Goal: Task Accomplishment & Management: Complete application form

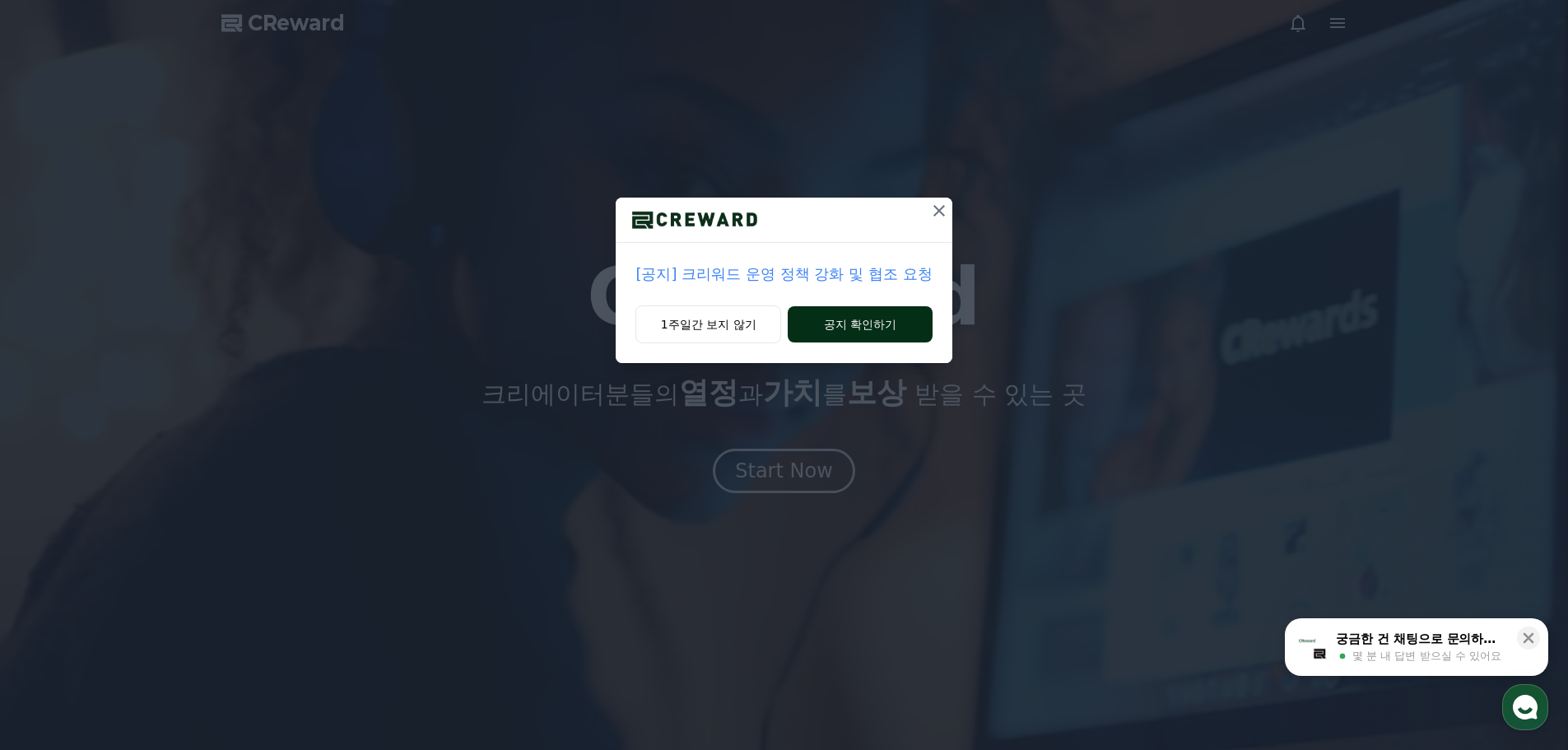
click at [867, 324] on button "공지 확인하기" at bounding box center [859, 325] width 144 height 37
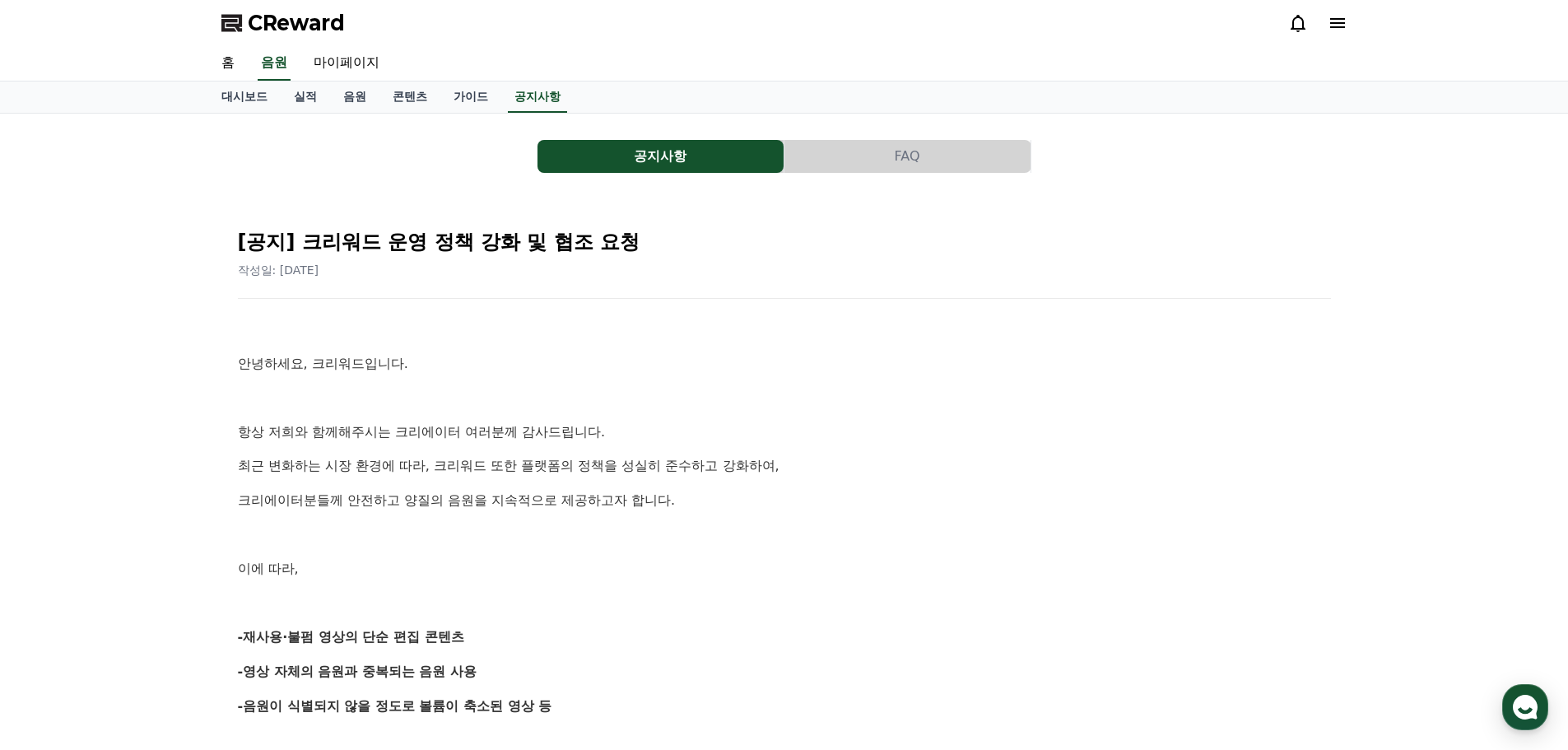
click at [1334, 20] on icon at bounding box center [1337, 23] width 15 height 10
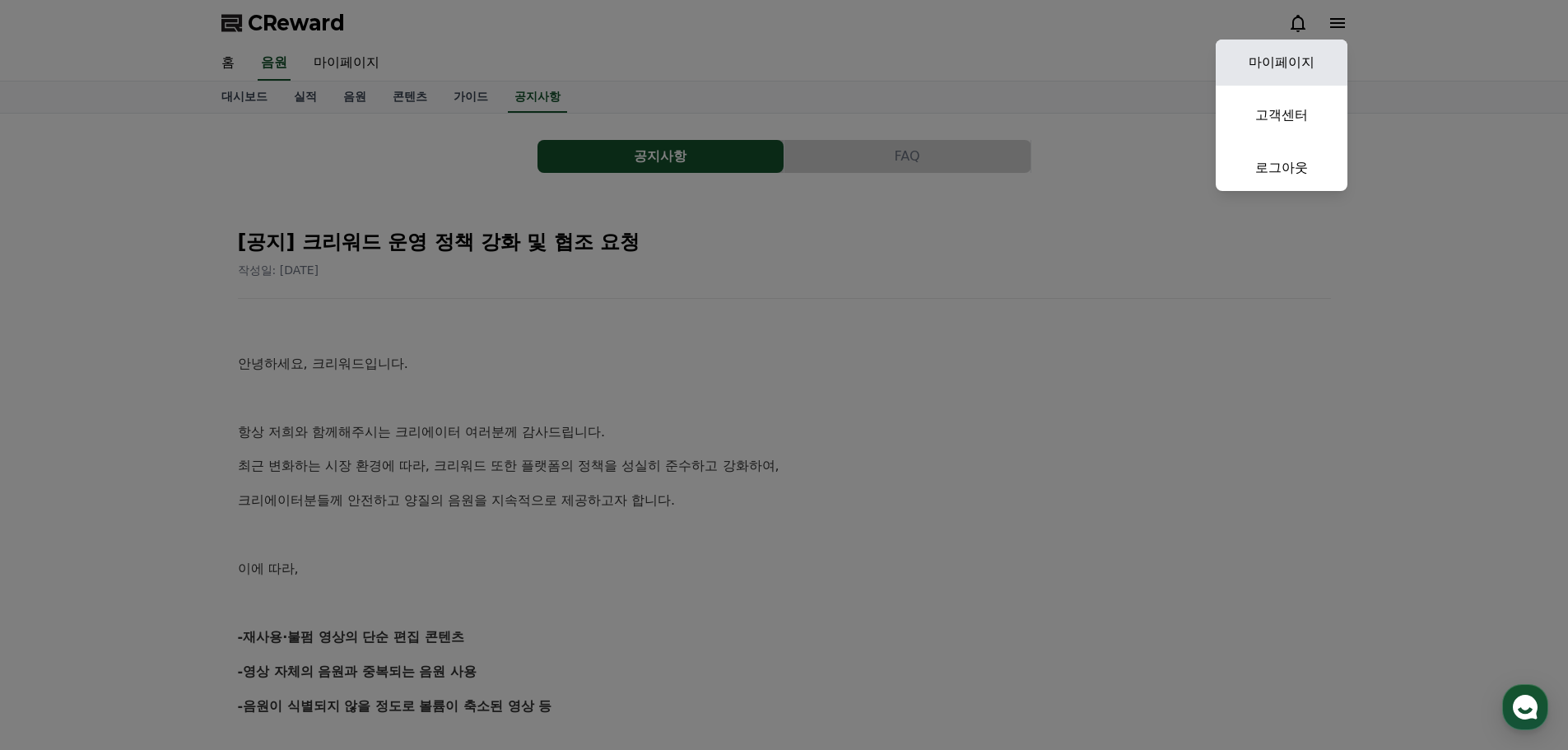
click at [1292, 53] on link "마이페이지" at bounding box center [1281, 62] width 131 height 46
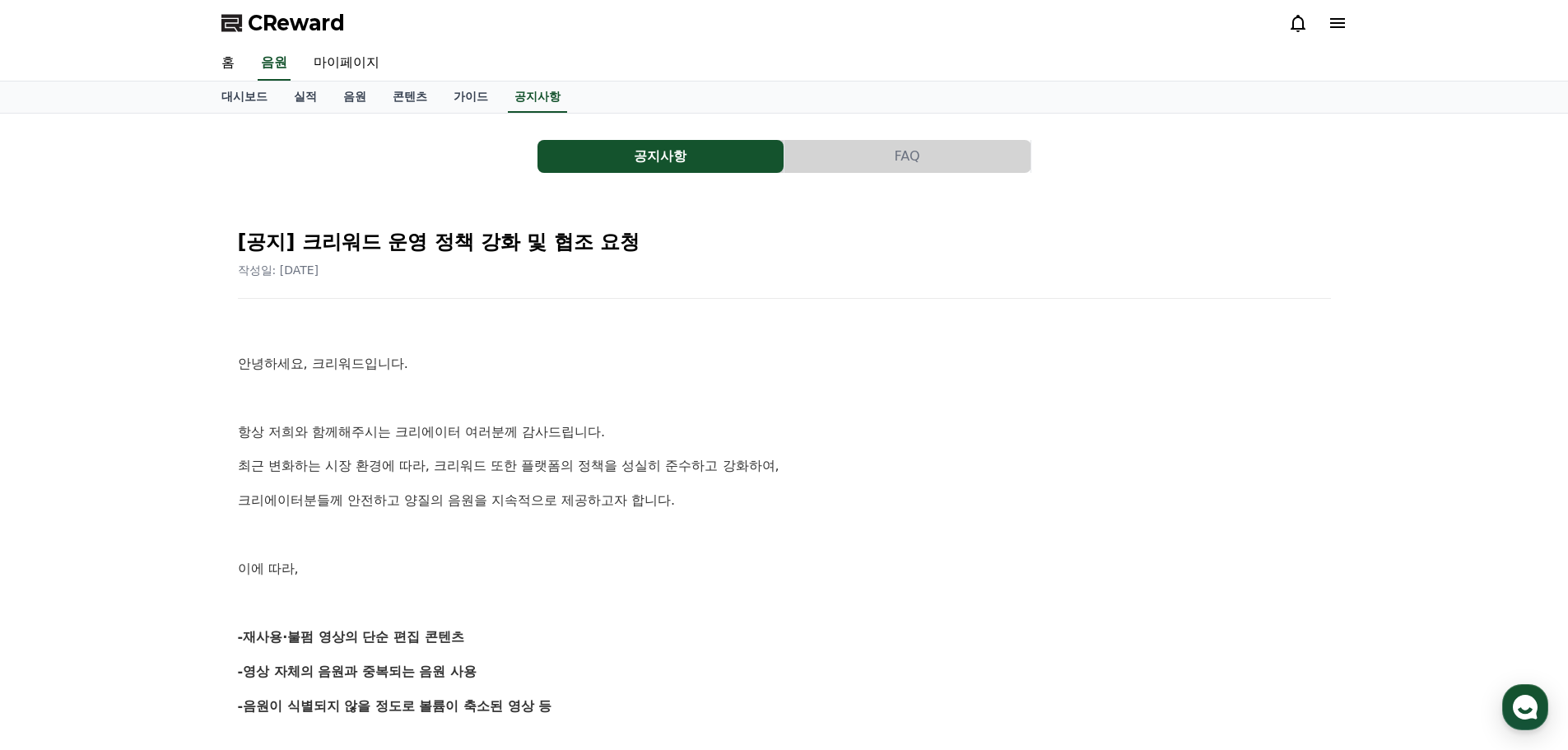
select select "**********"
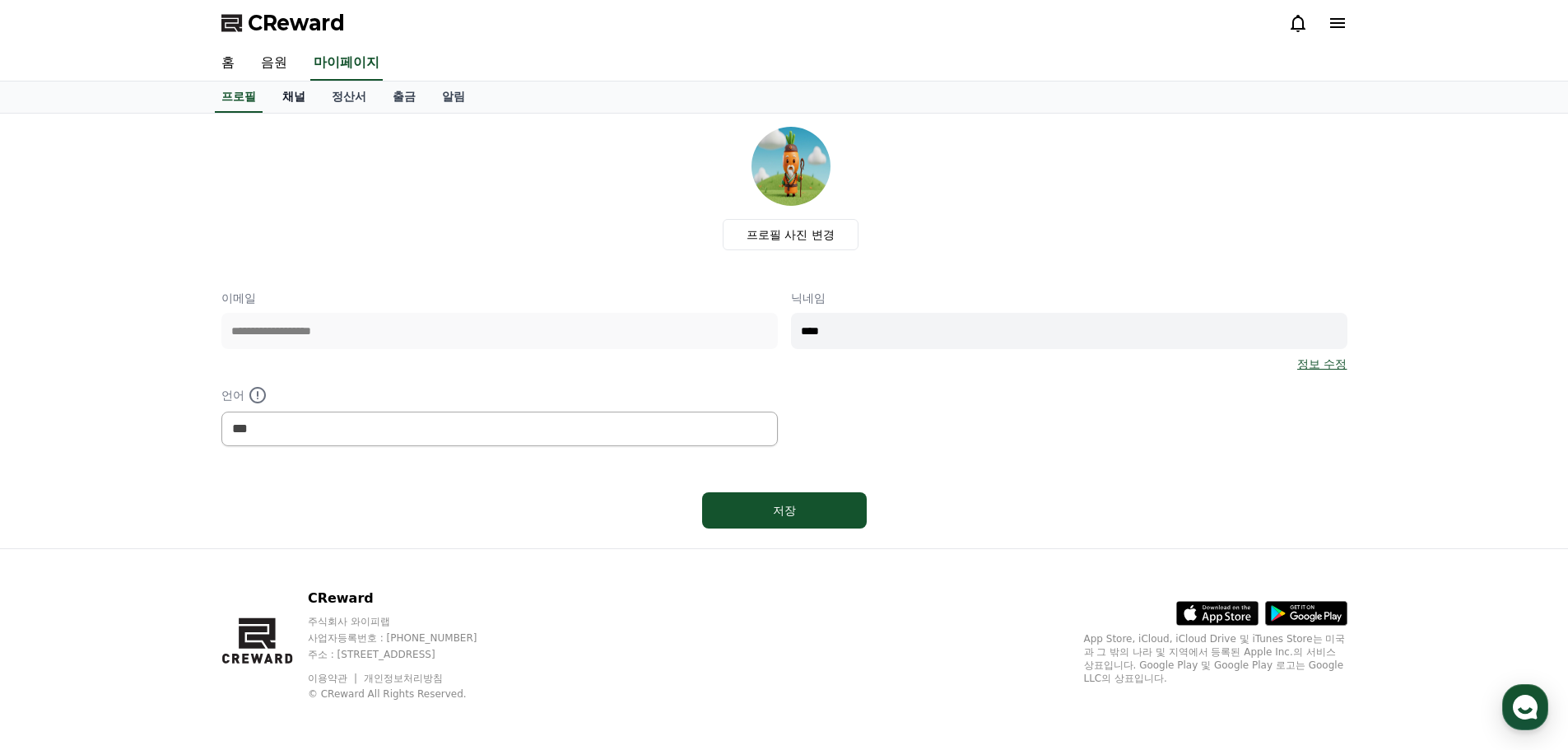
click at [289, 93] on link "채널" at bounding box center [293, 98] width 50 height 31
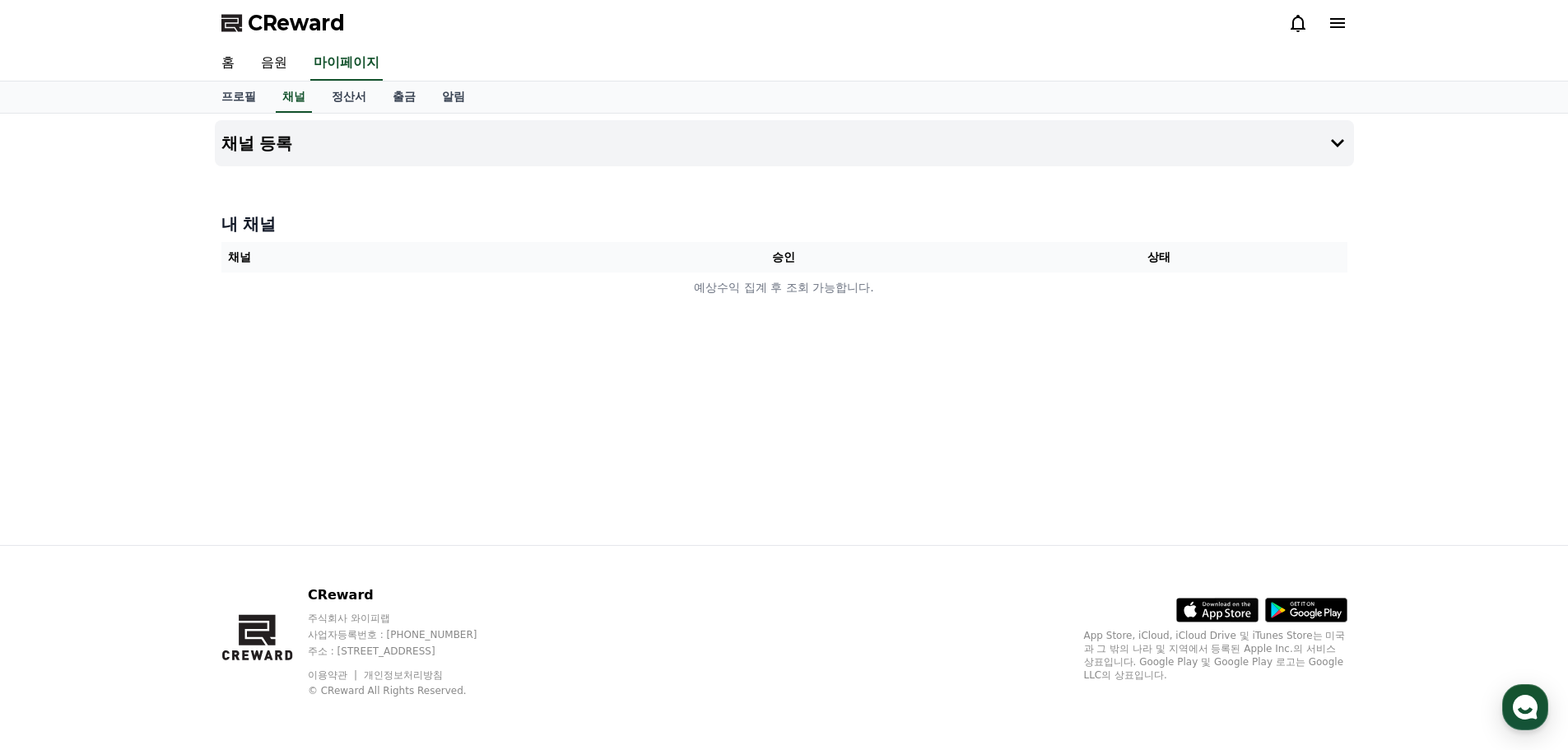
click at [789, 259] on th "승인" at bounding box center [783, 257] width 375 height 30
click at [244, 231] on h4 "내 채널" at bounding box center [784, 224] width 1126 height 23
click at [1323, 144] on button "채널 등록" at bounding box center [784, 143] width 1139 height 46
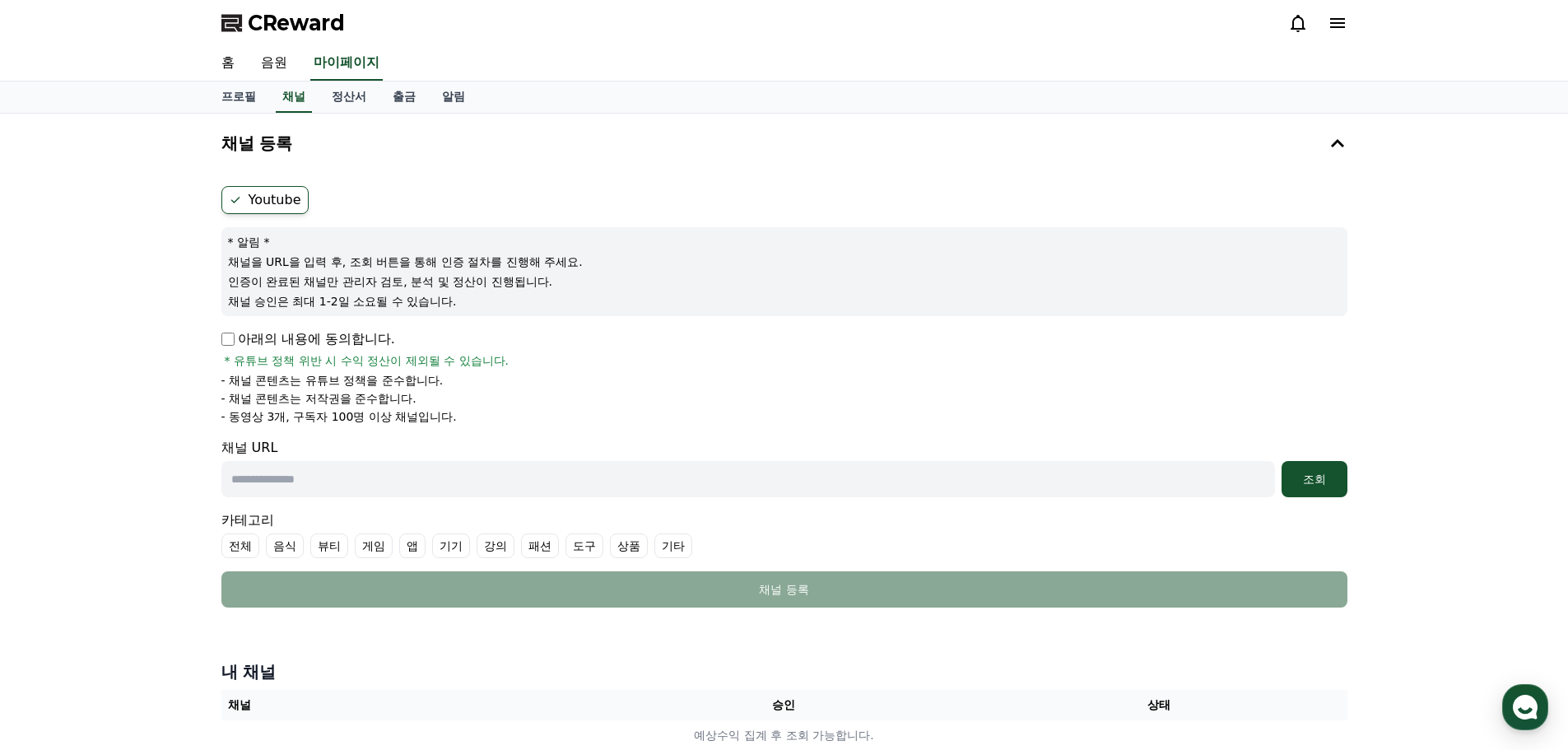
click at [273, 202] on label "Youtube" at bounding box center [265, 200] width 87 height 28
click at [461, 98] on link "알림" at bounding box center [454, 98] width 50 height 31
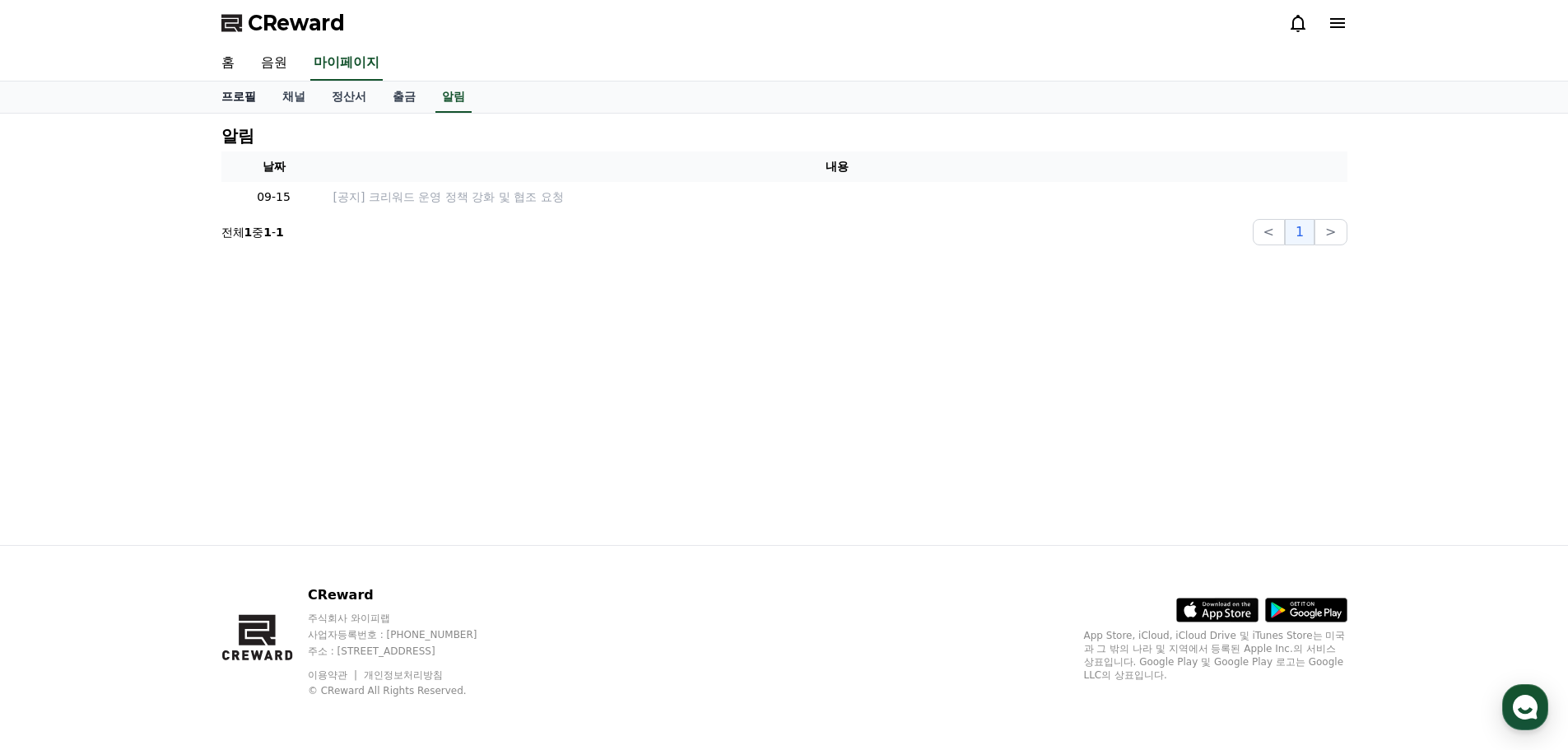
click at [243, 95] on link "프로필" at bounding box center [239, 98] width 61 height 31
select select "**********"
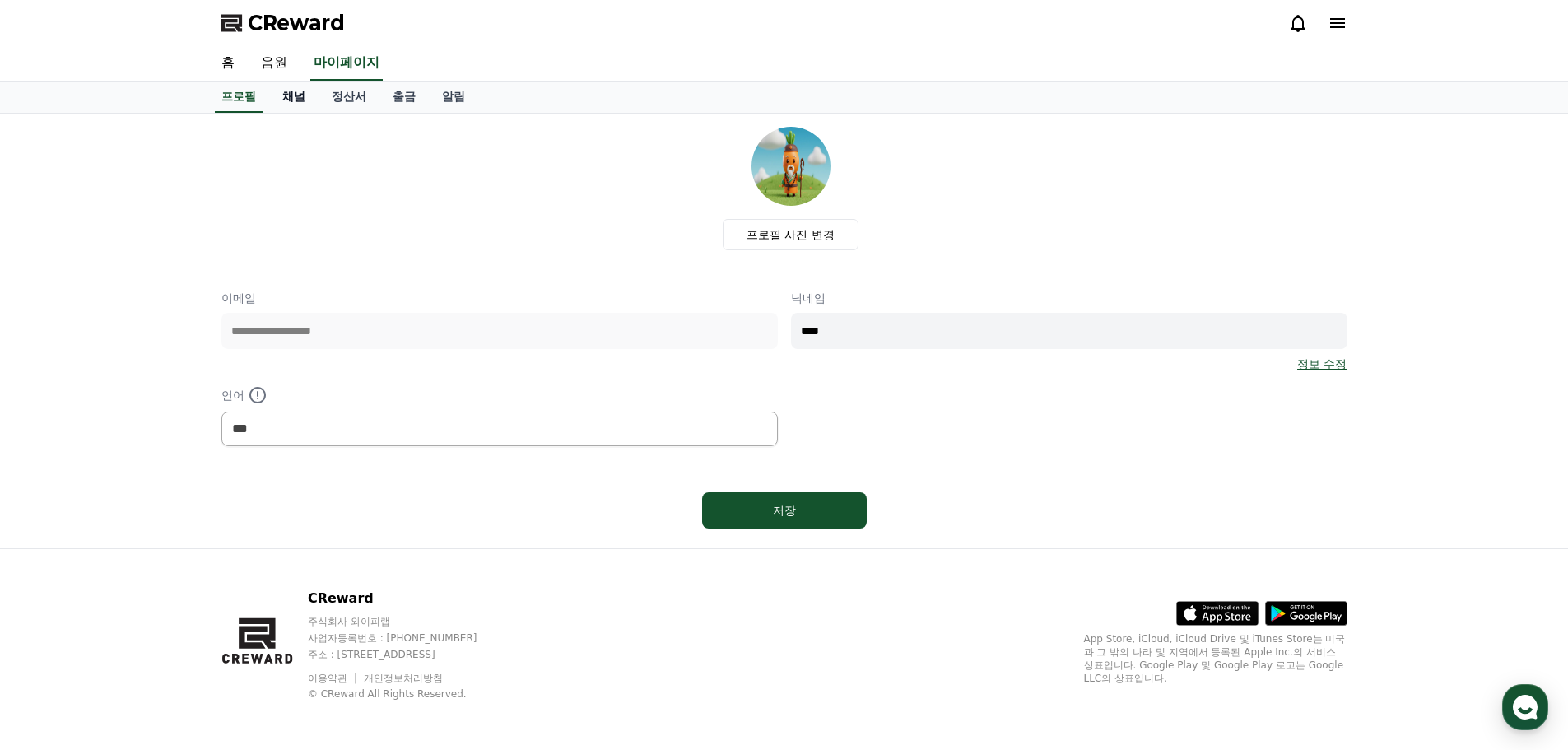
click at [295, 97] on link "채널" at bounding box center [293, 98] width 50 height 31
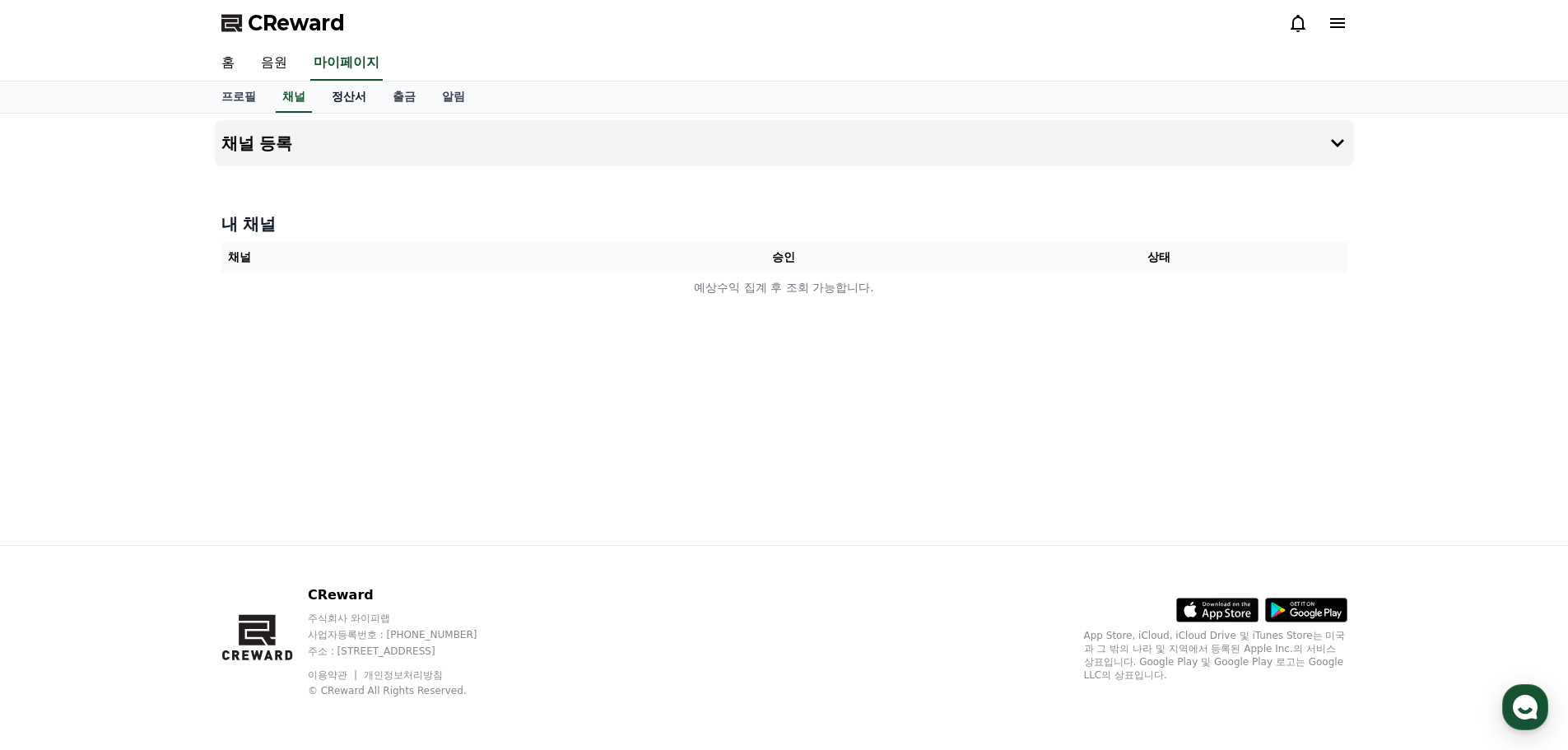
click at [357, 98] on link "정산서" at bounding box center [349, 98] width 61 height 31
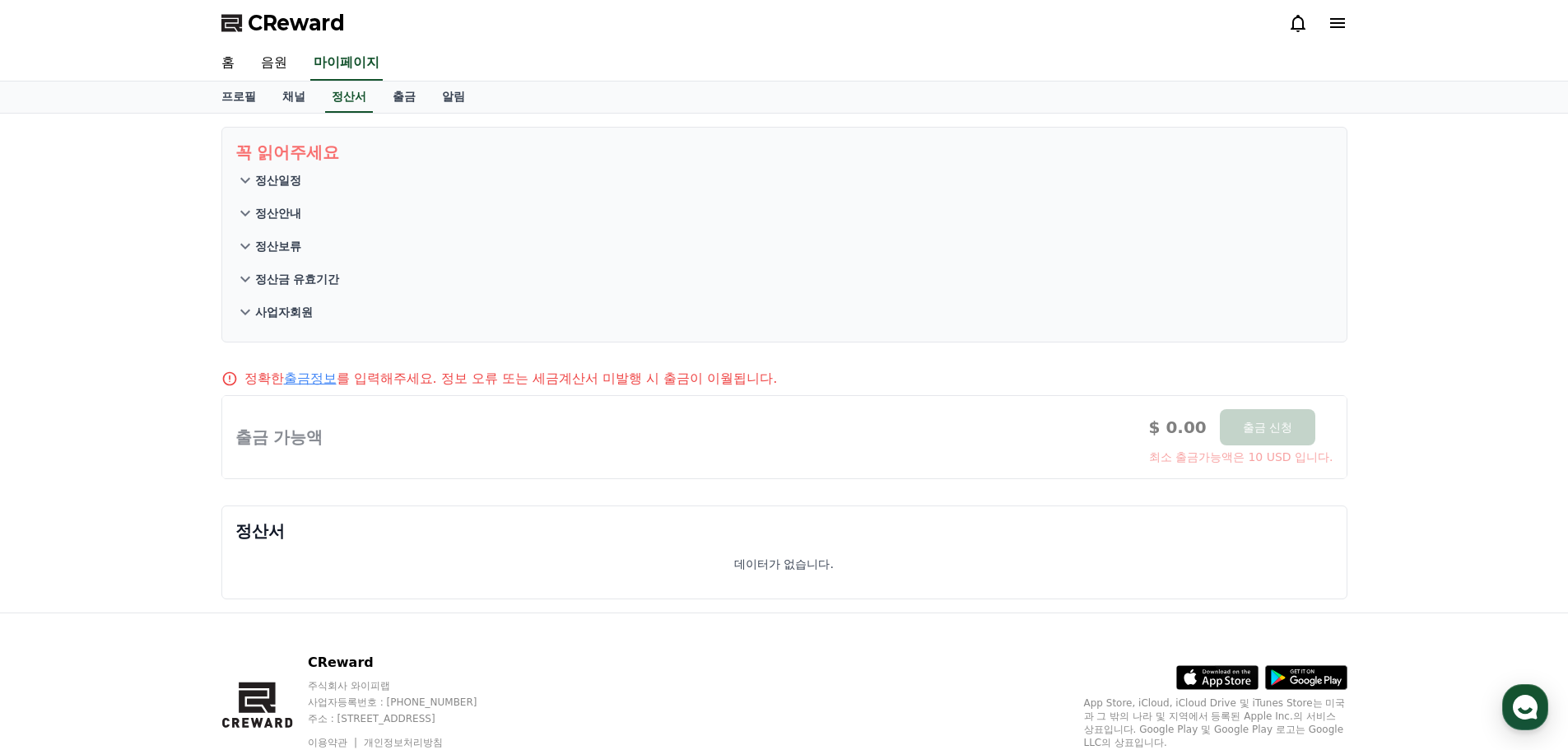
click at [277, 179] on p "정산일정" at bounding box center [278, 180] width 46 height 17
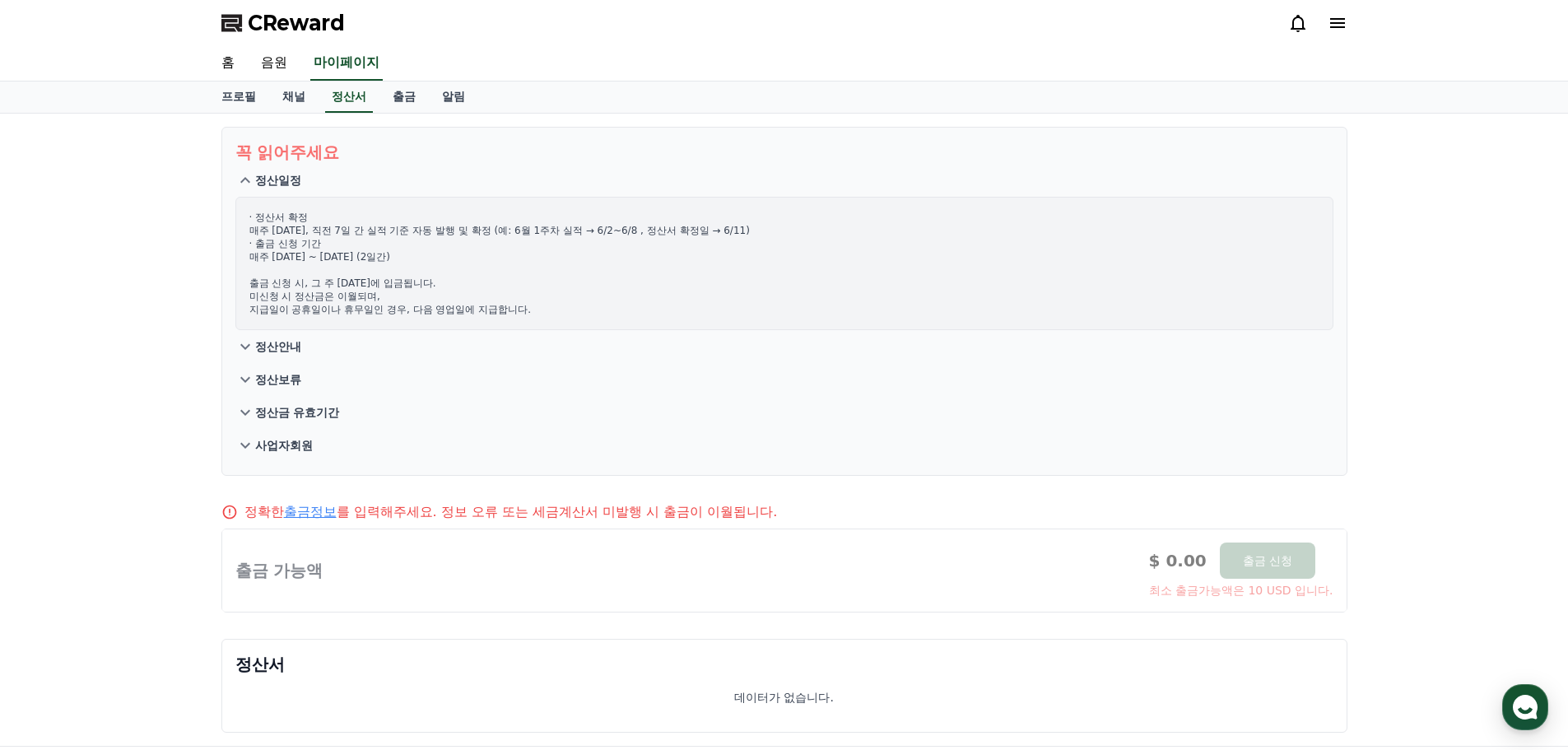
click at [285, 352] on p "정산안내" at bounding box center [278, 347] width 46 height 17
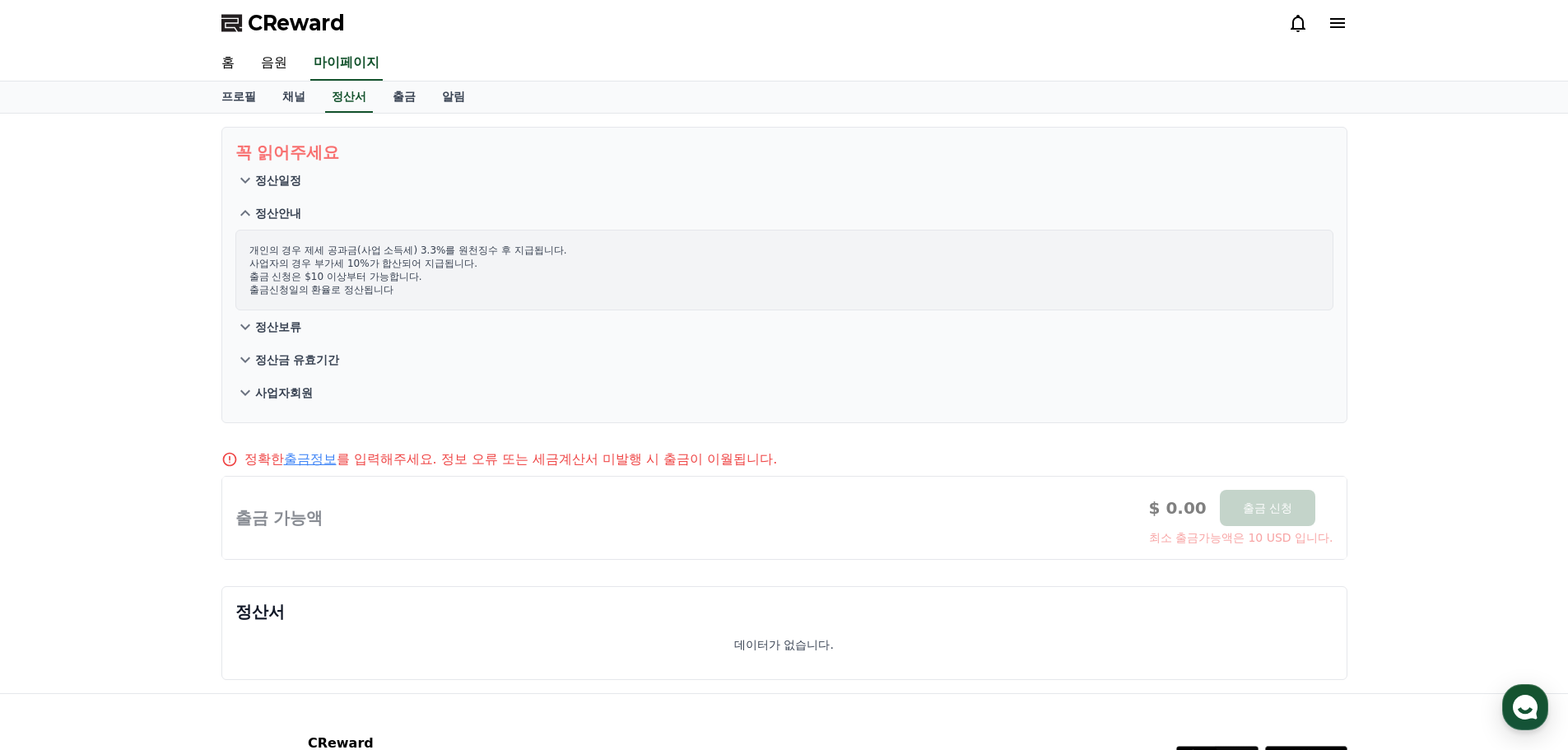
click at [283, 329] on p "정산보류" at bounding box center [278, 327] width 46 height 17
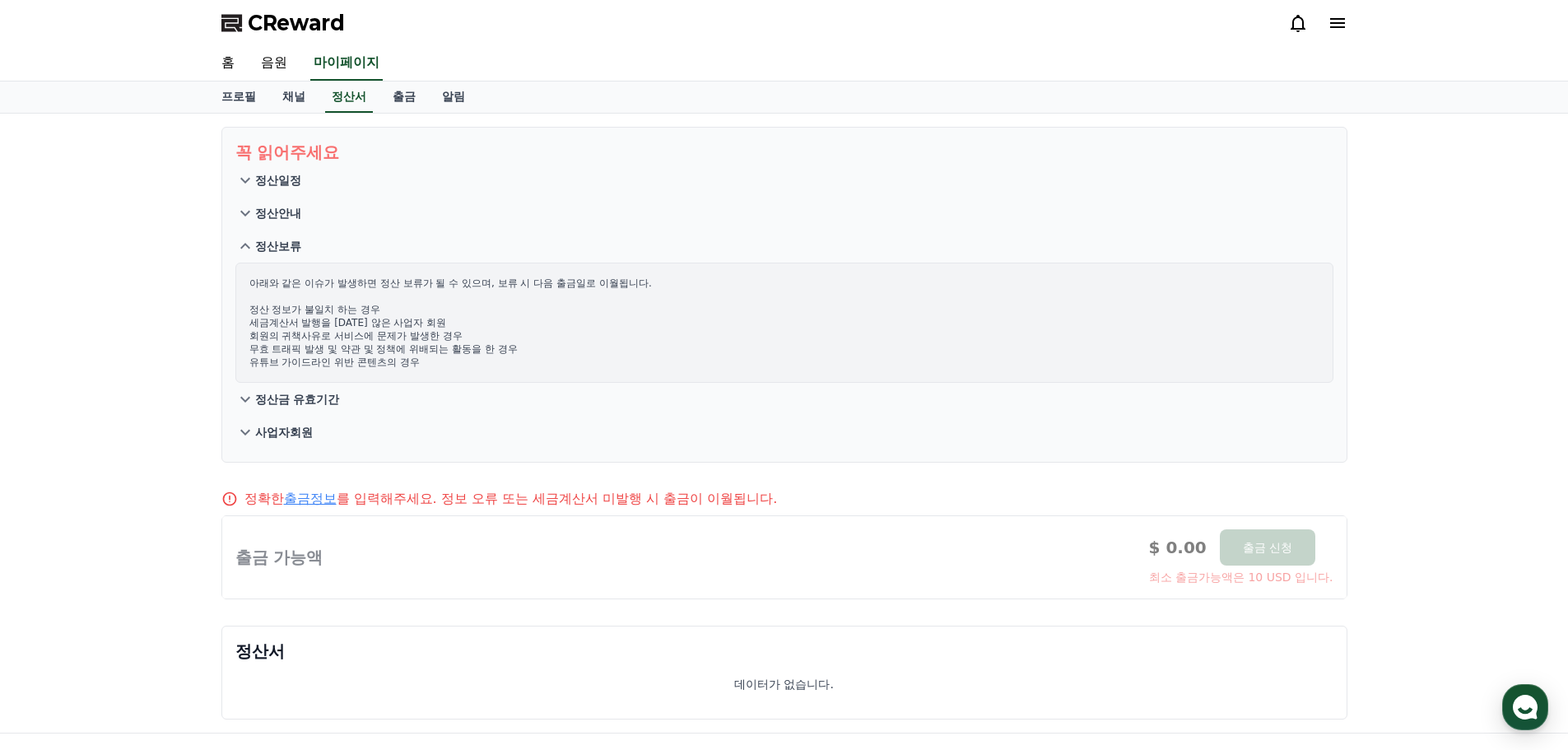
click at [313, 403] on p "정산금 유효기간" at bounding box center [297, 399] width 84 height 17
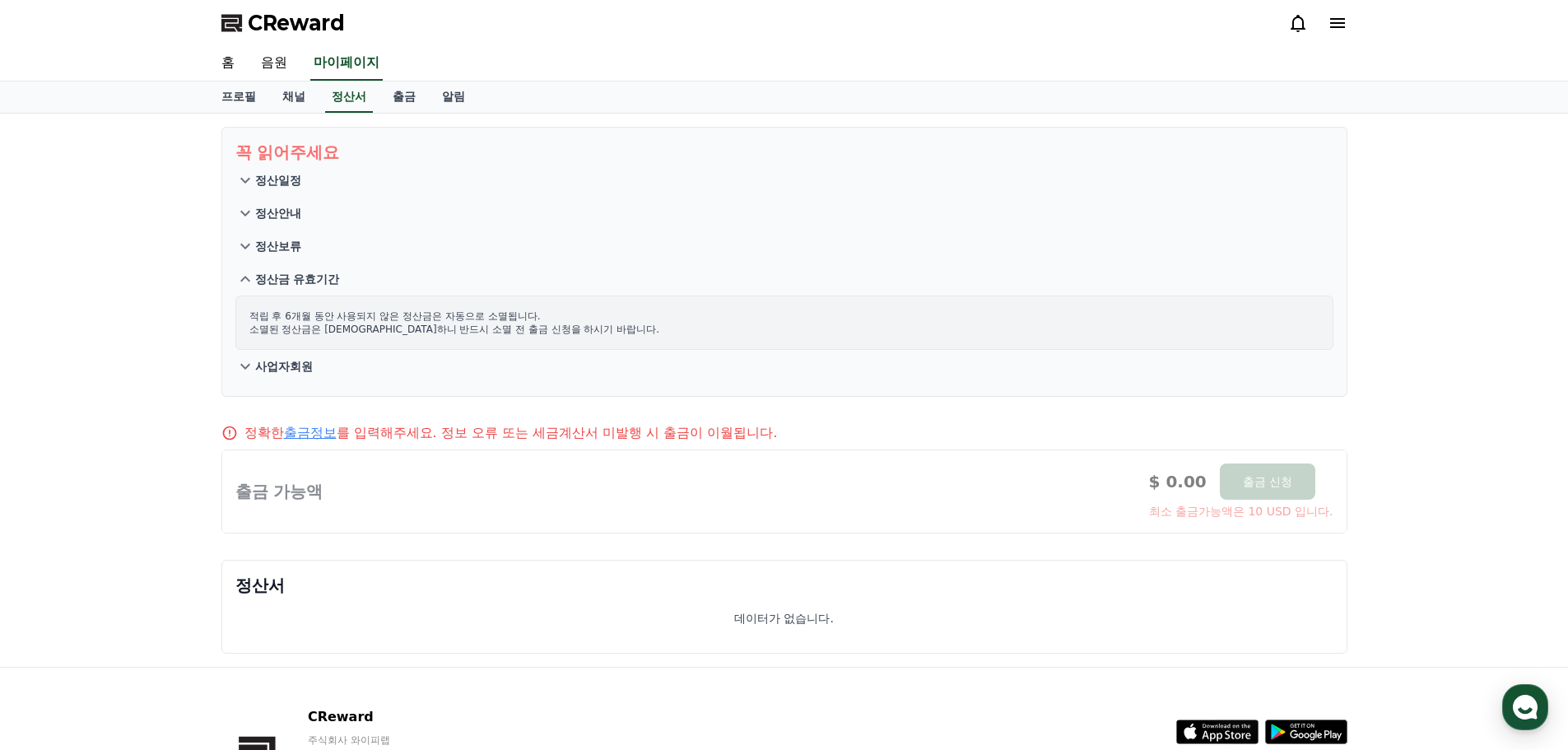
click at [292, 369] on p "사업자회원" at bounding box center [284, 366] width 57 height 17
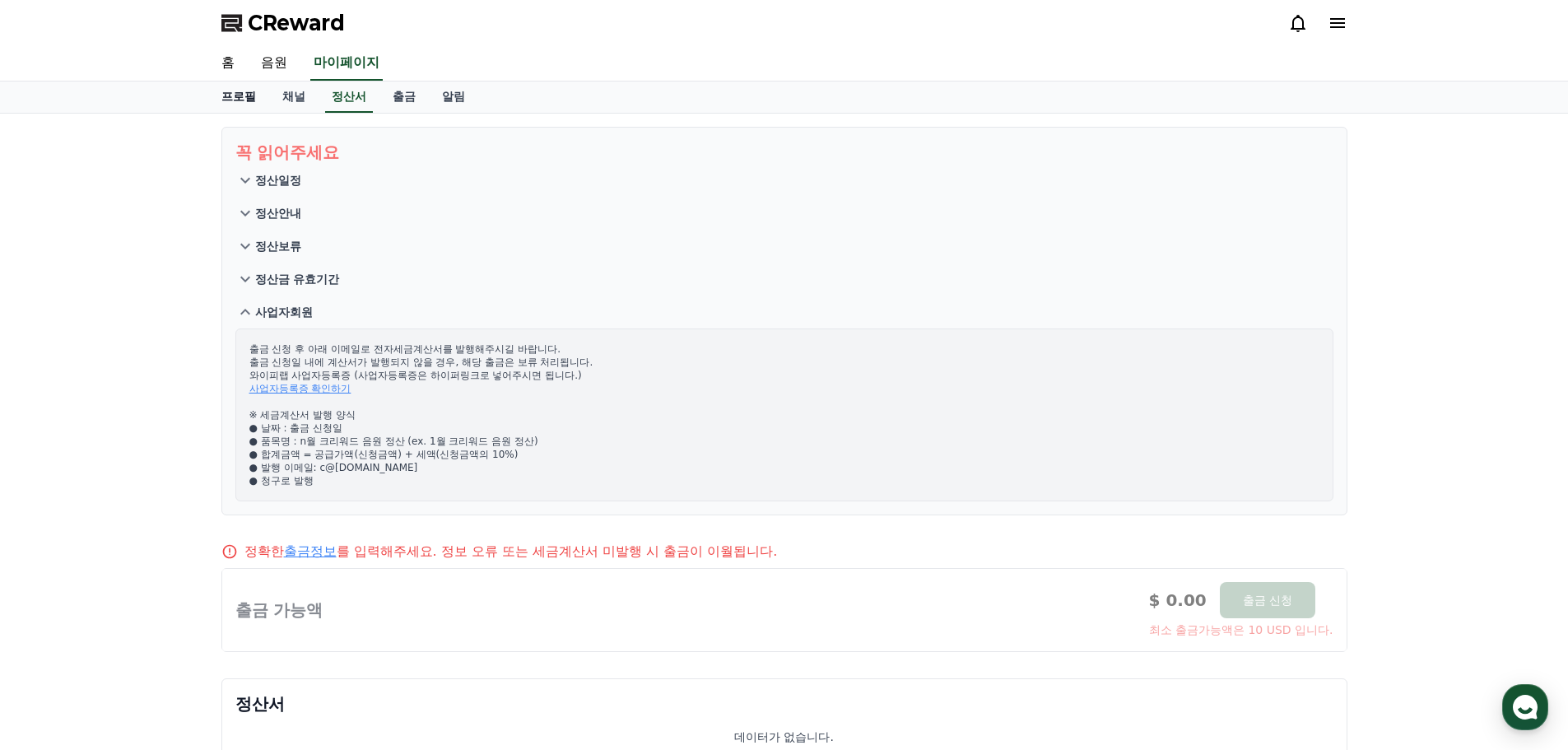
click at [237, 93] on link "프로필" at bounding box center [239, 98] width 61 height 31
select select "**********"
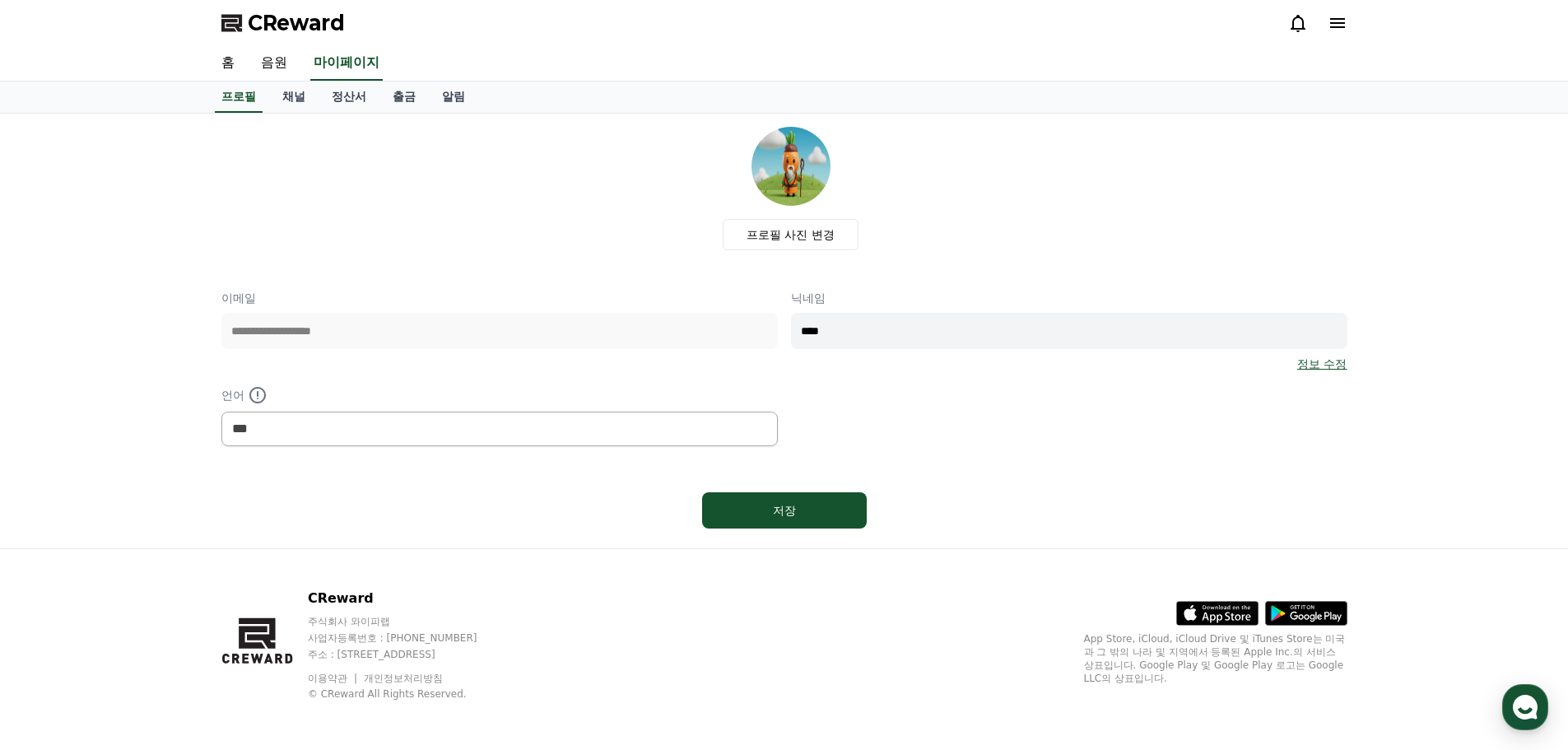
scroll to position [3, 0]
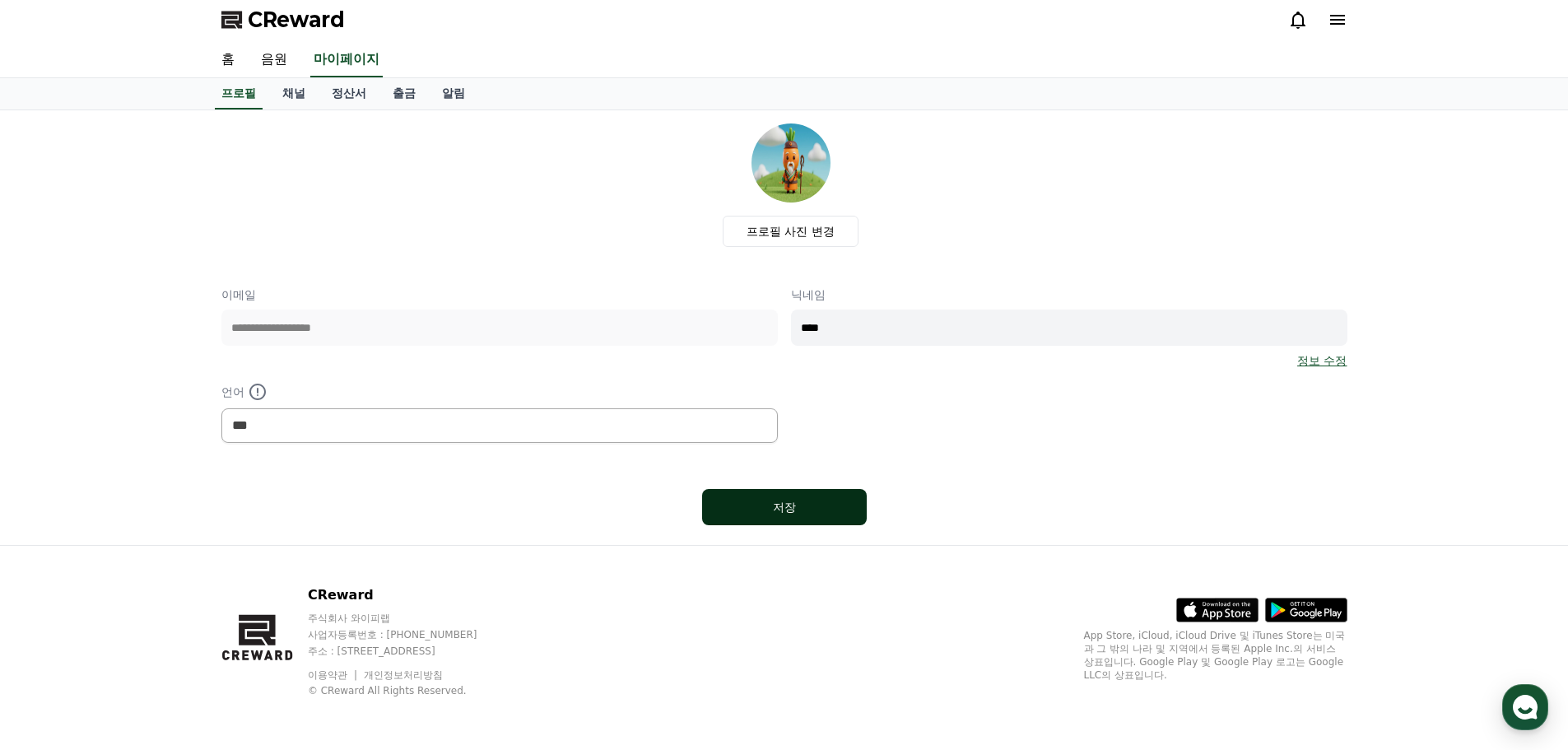
click at [786, 523] on button "저장" at bounding box center [784, 508] width 165 height 37
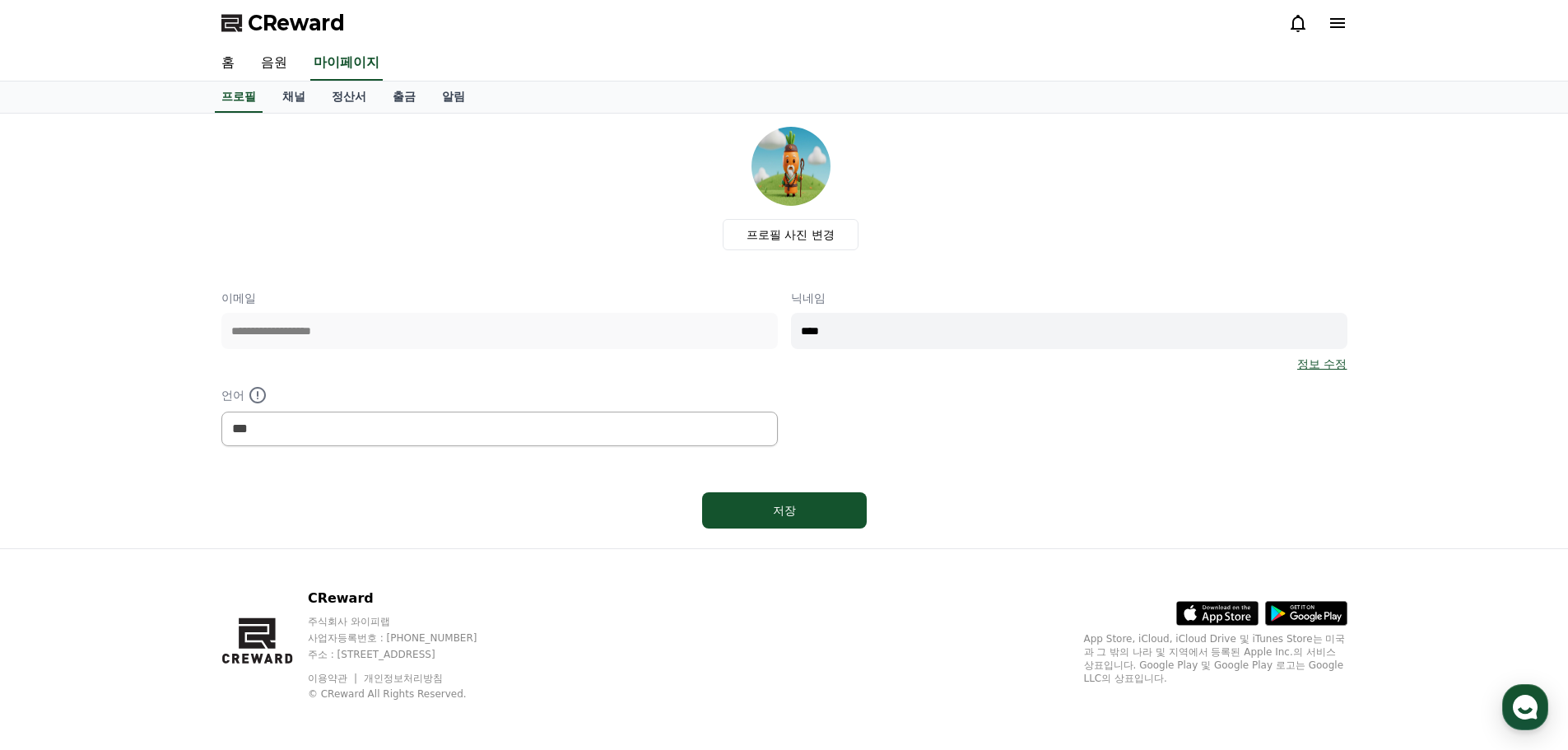
select select "**********"
click at [303, 27] on span "CReward" at bounding box center [297, 23] width 98 height 26
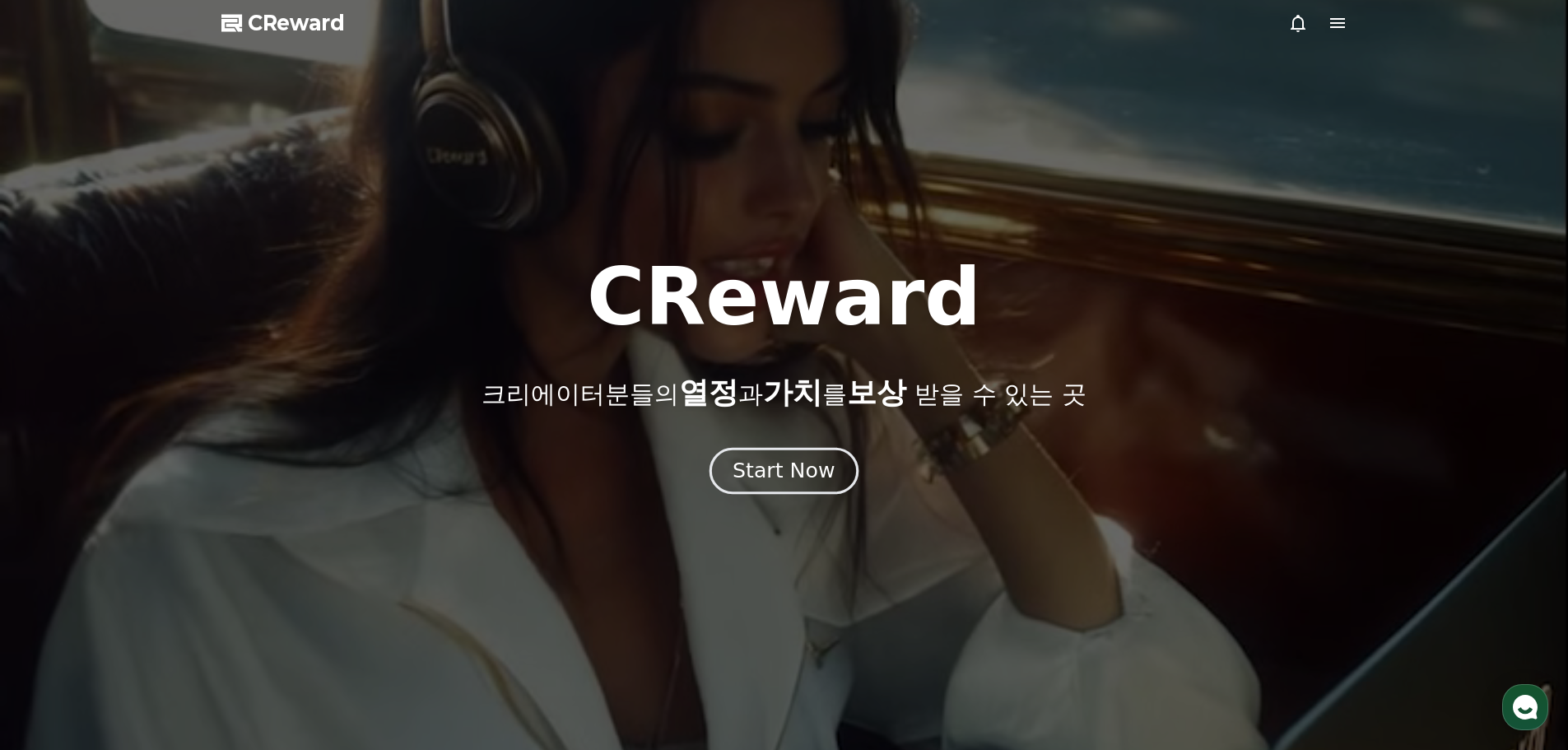
click at [777, 481] on div "Start Now" at bounding box center [783, 471] width 102 height 28
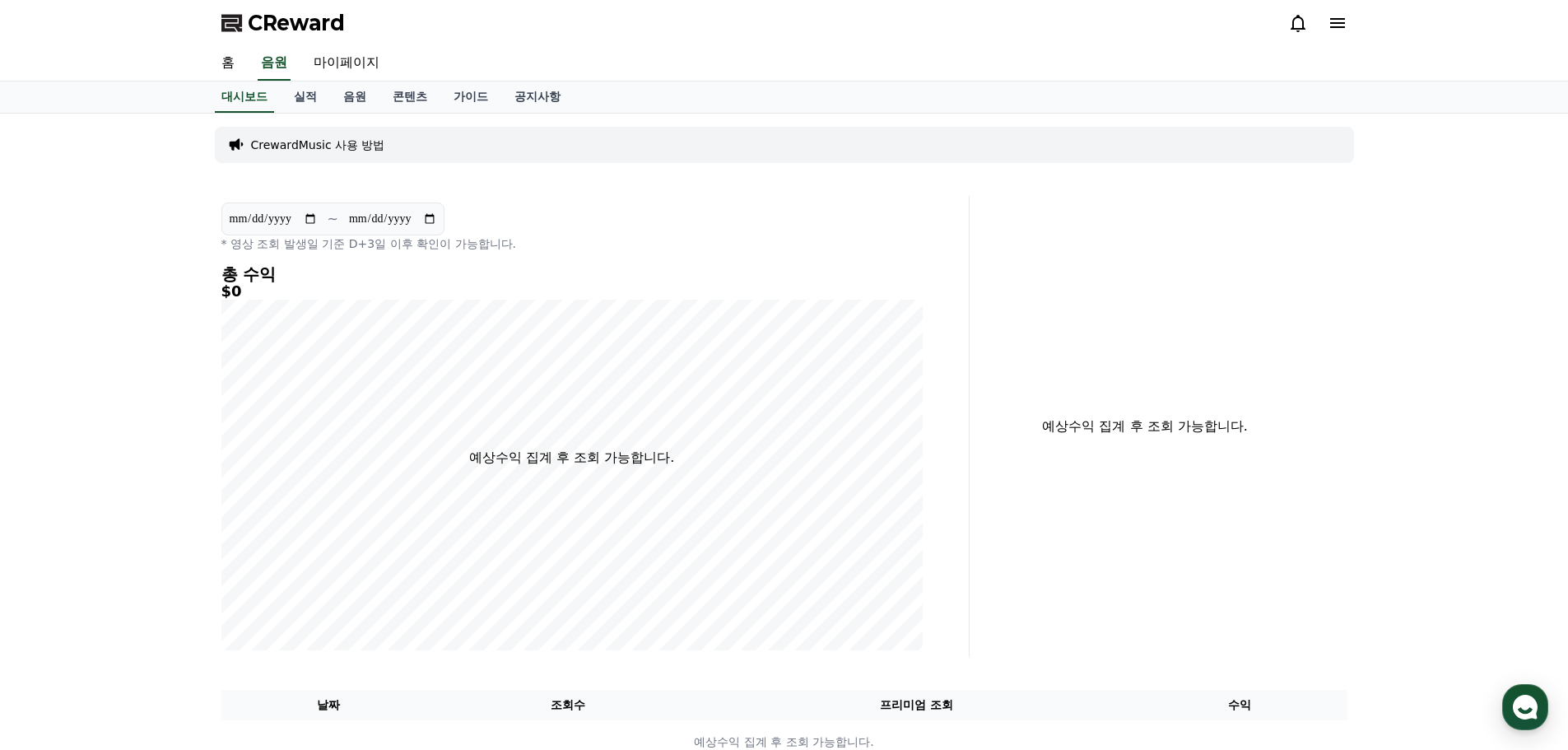
click at [351, 147] on p "CrewardMusic 사용 방법" at bounding box center [318, 145] width 134 height 17
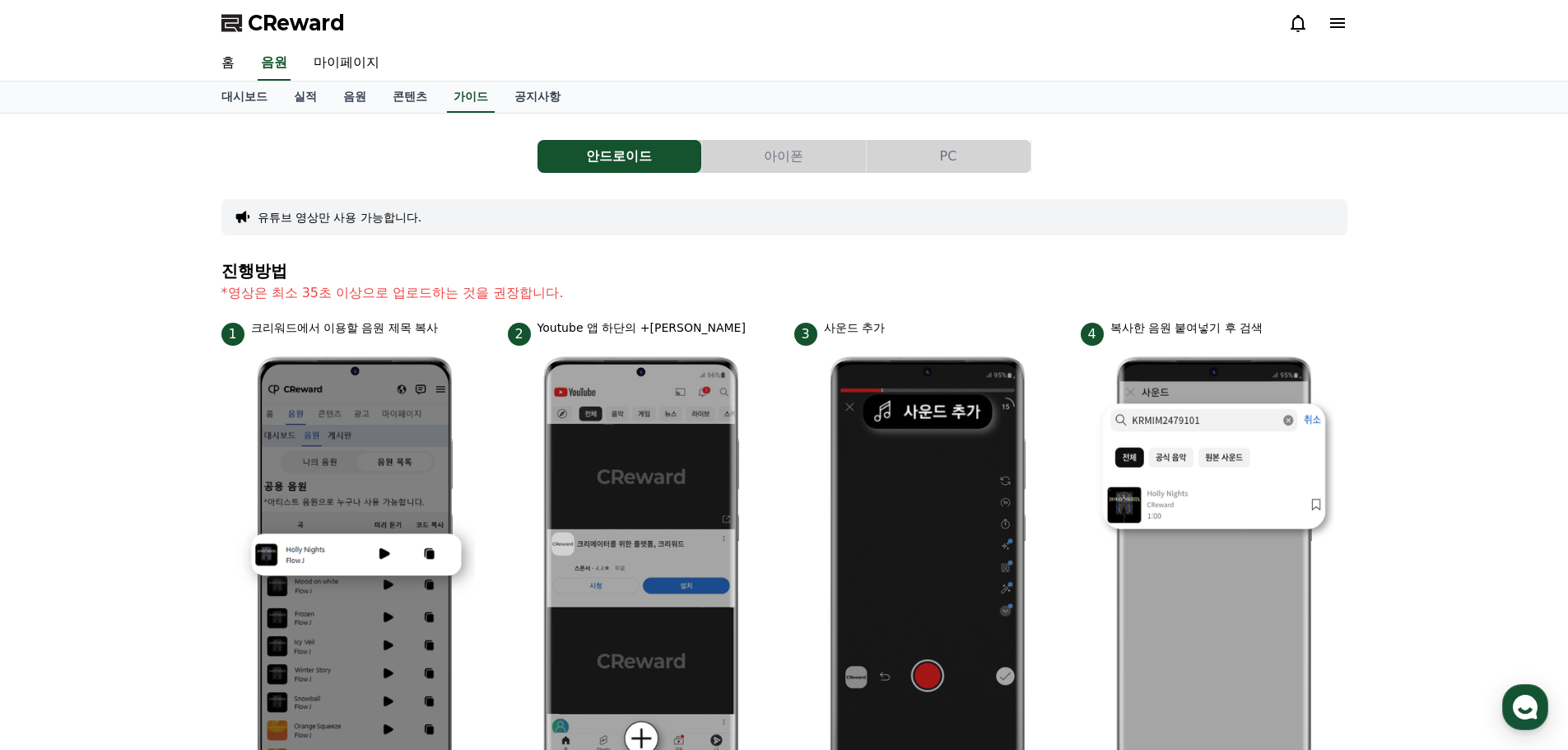
click at [778, 149] on button "아이폰" at bounding box center [784, 157] width 164 height 33
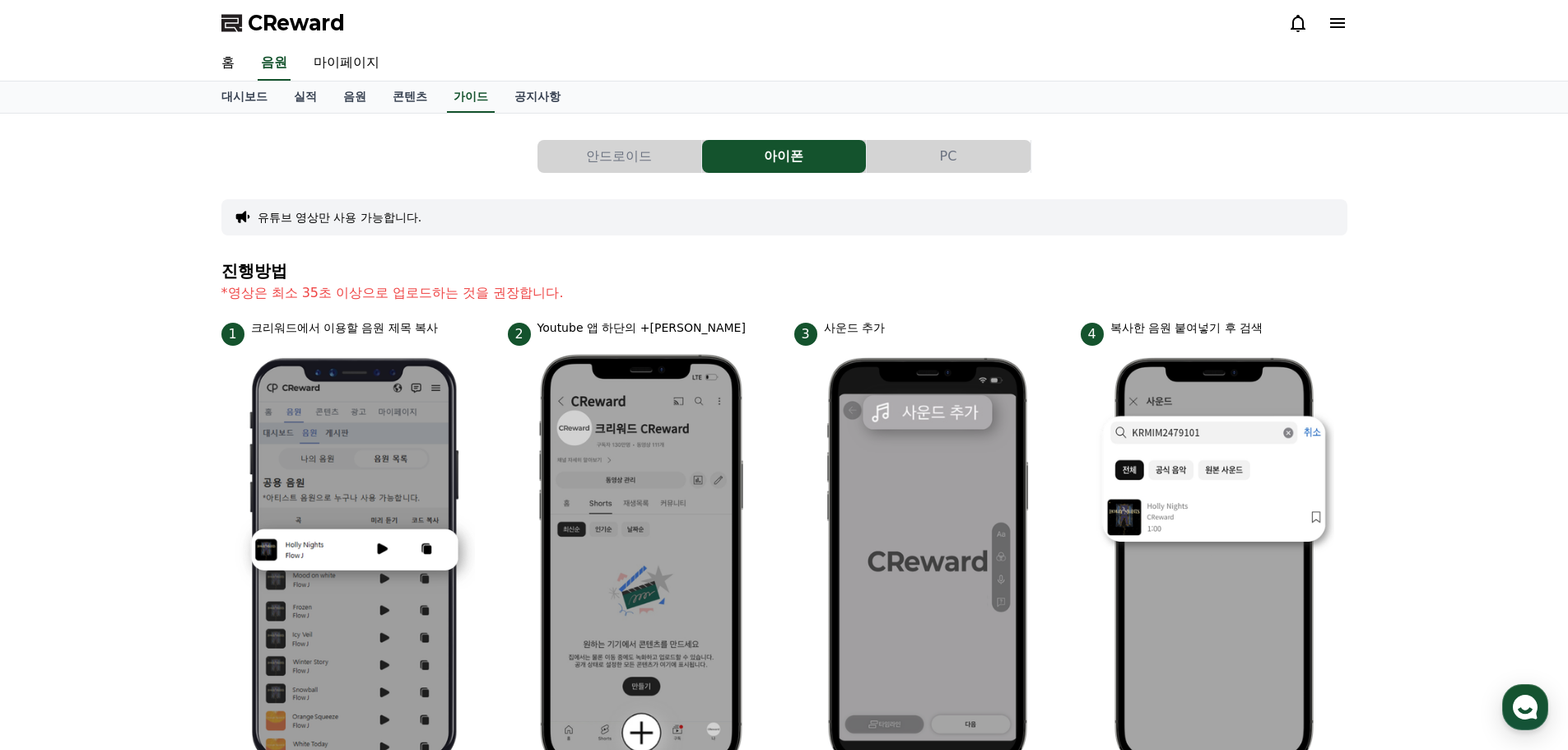
click at [955, 159] on button "PC" at bounding box center [948, 157] width 164 height 33
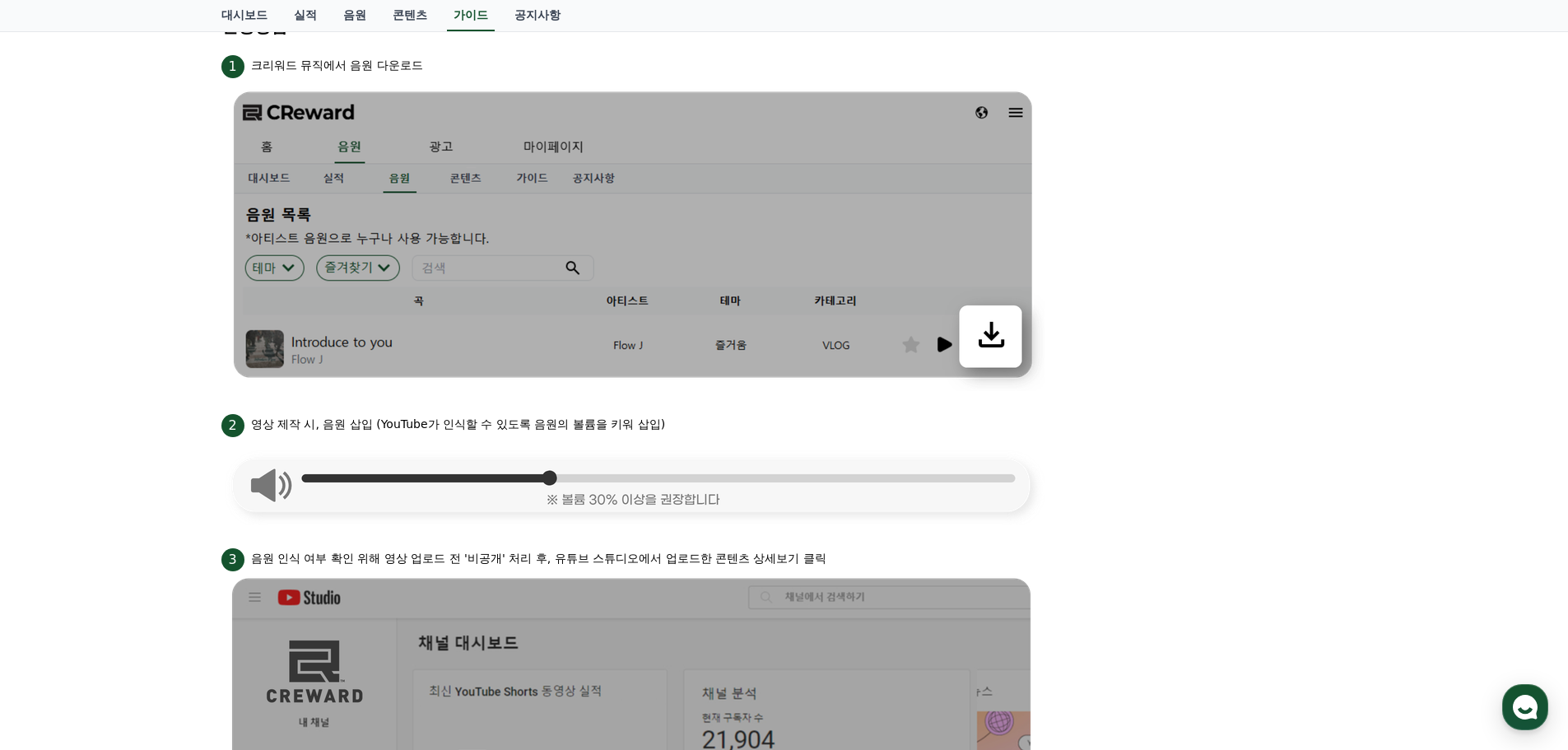
scroll to position [193, 0]
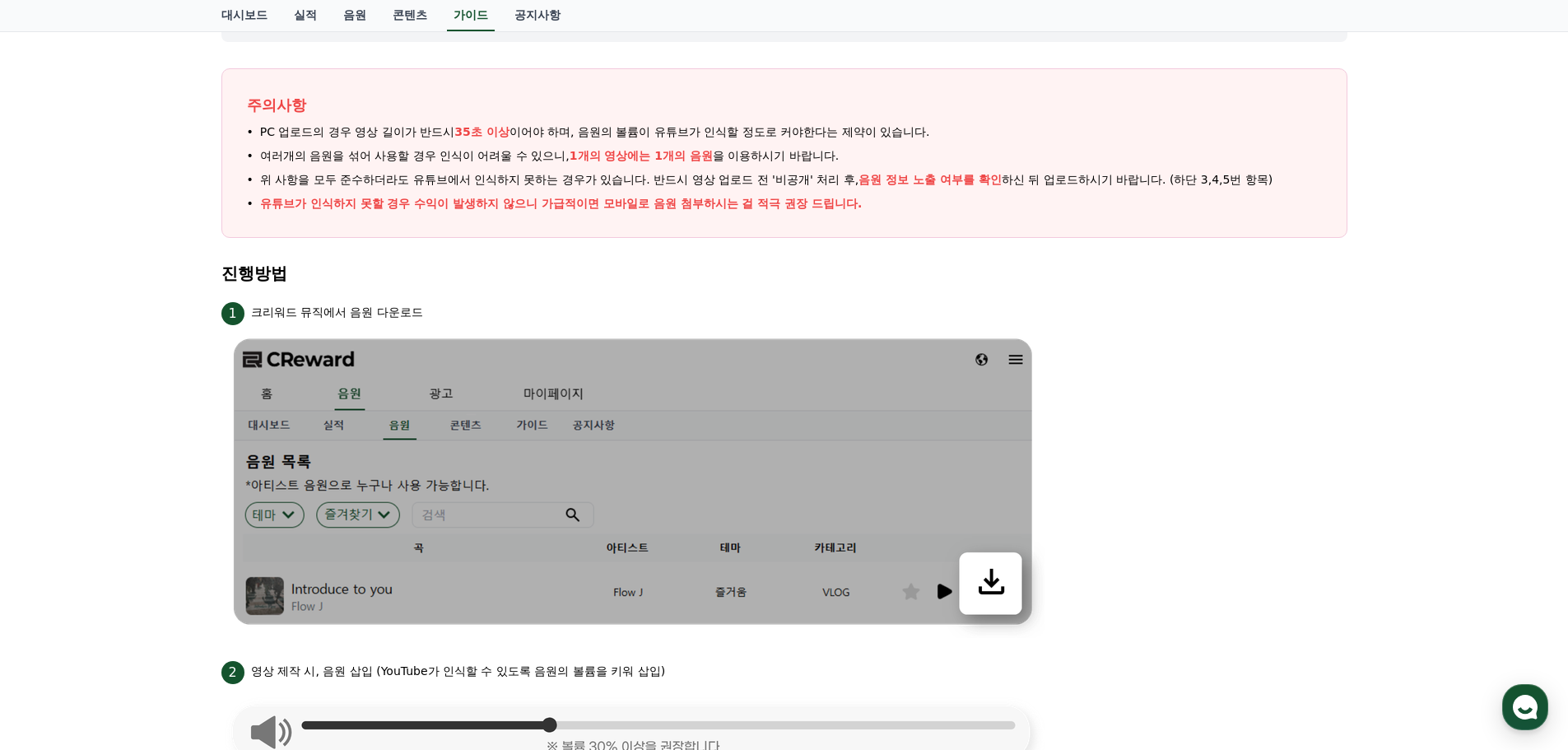
drag, startPoint x: 989, startPoint y: 581, endPoint x: 980, endPoint y: 578, distance: 9.5
click at [987, 581] on img at bounding box center [632, 481] width 823 height 313
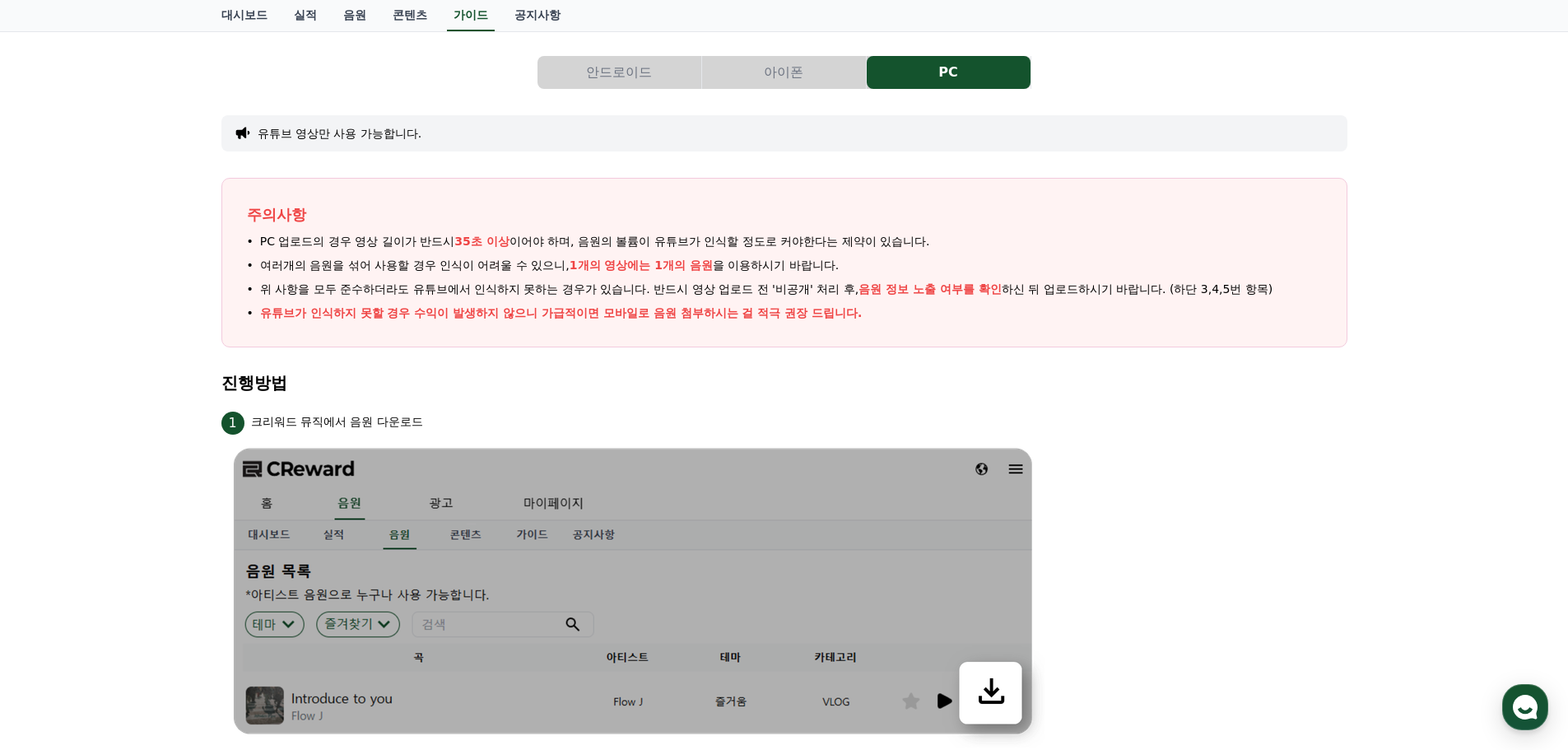
scroll to position [0, 0]
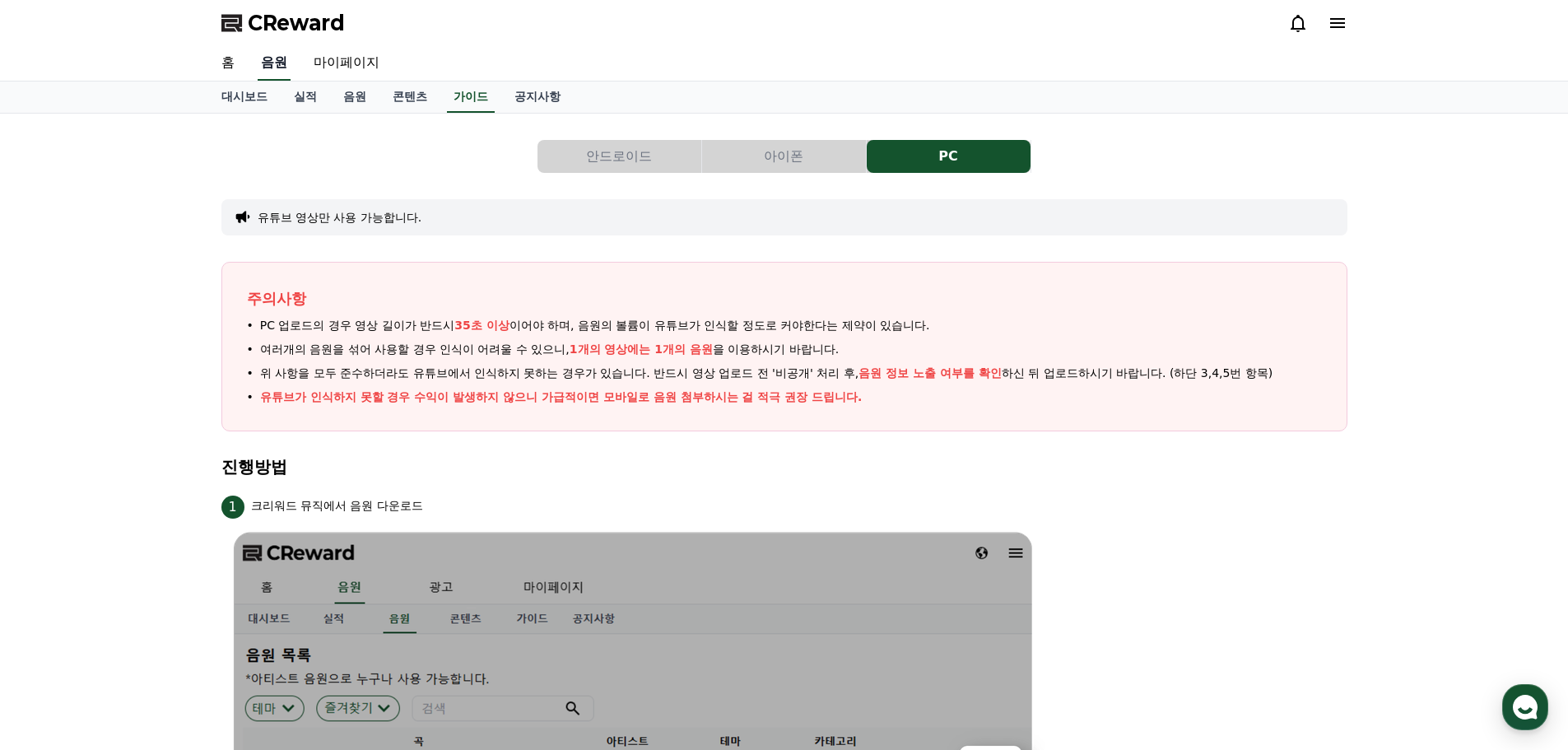
click at [272, 58] on link "음원" at bounding box center [274, 64] width 33 height 35
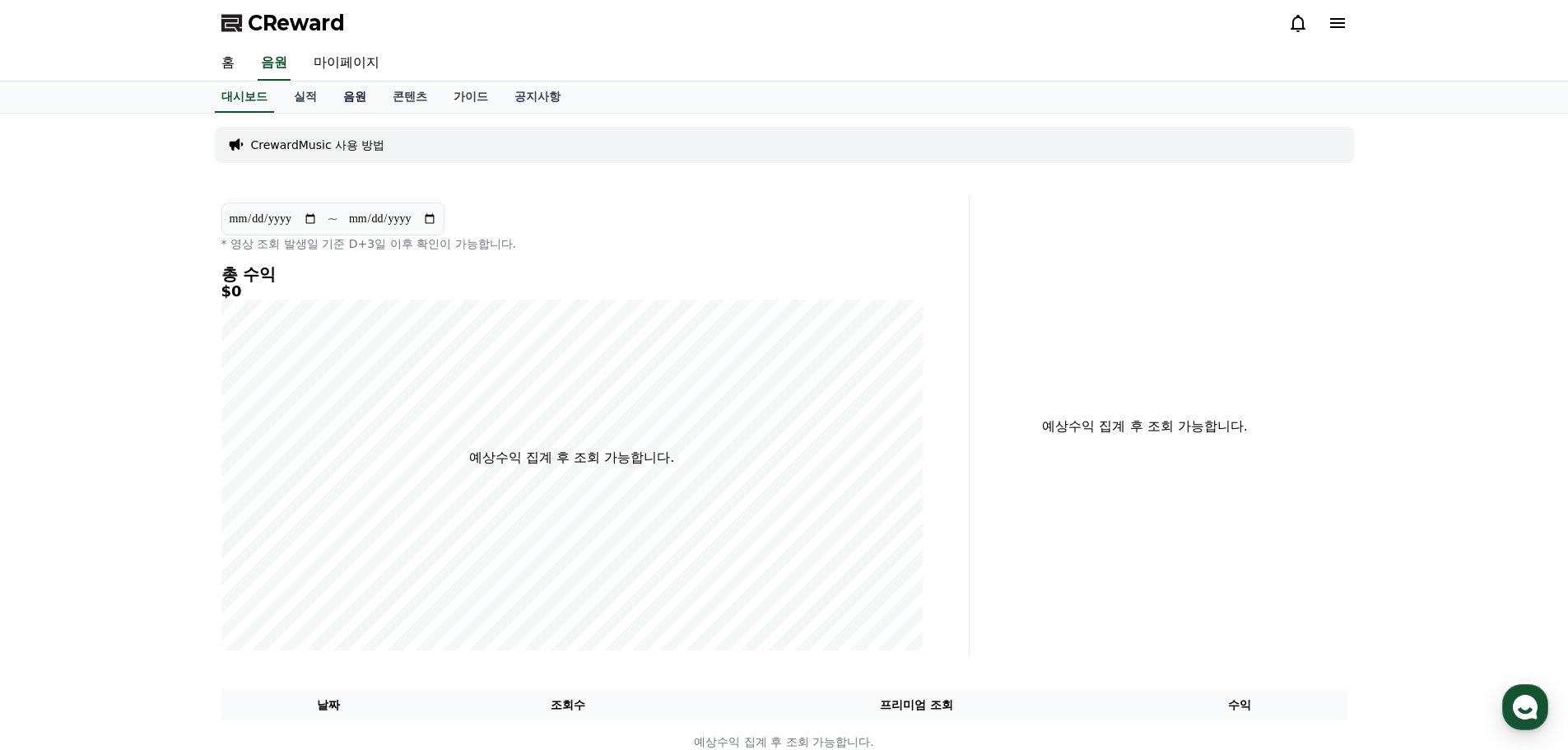
click at [354, 96] on link "음원" at bounding box center [354, 98] width 50 height 31
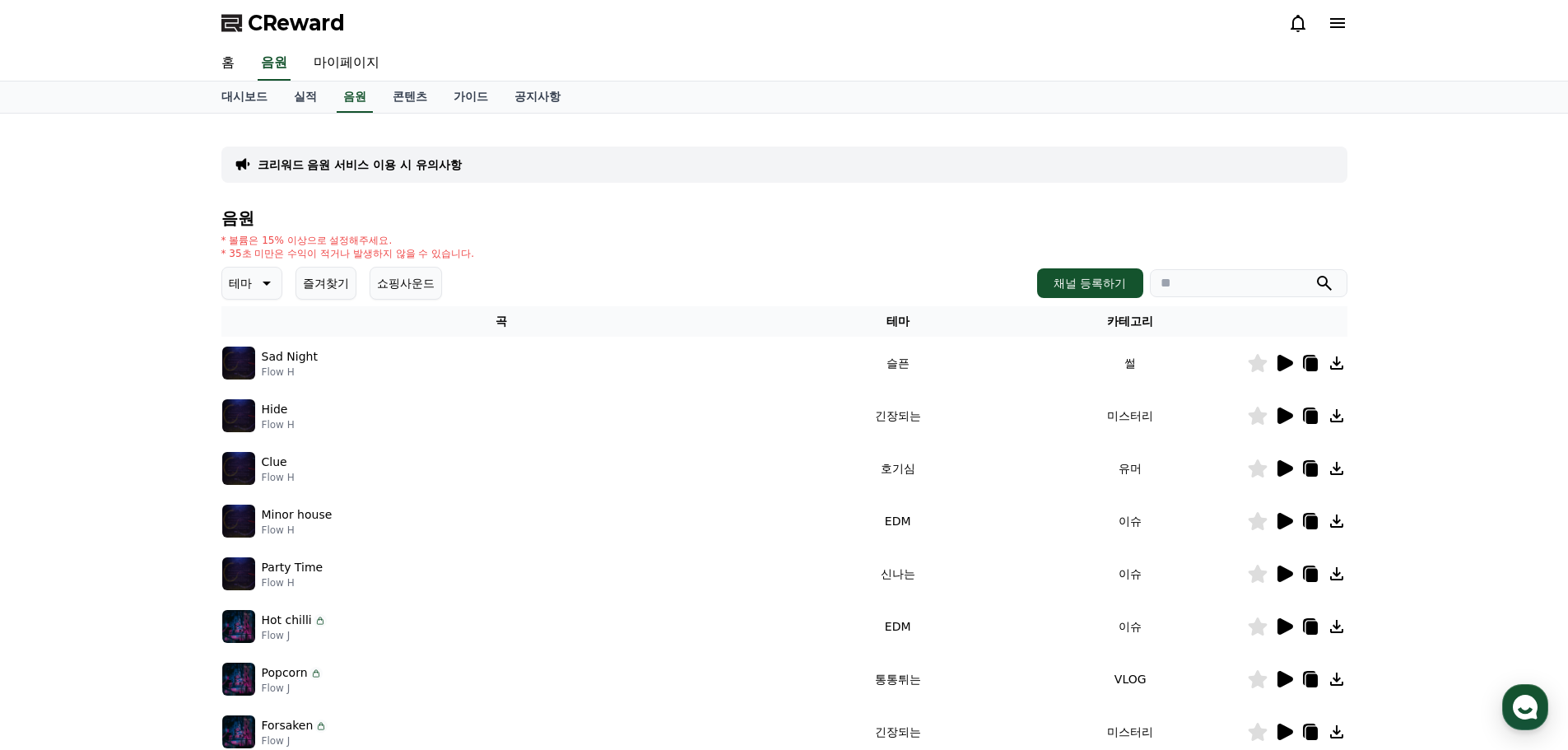
click at [1283, 361] on icon at bounding box center [1285, 362] width 16 height 17
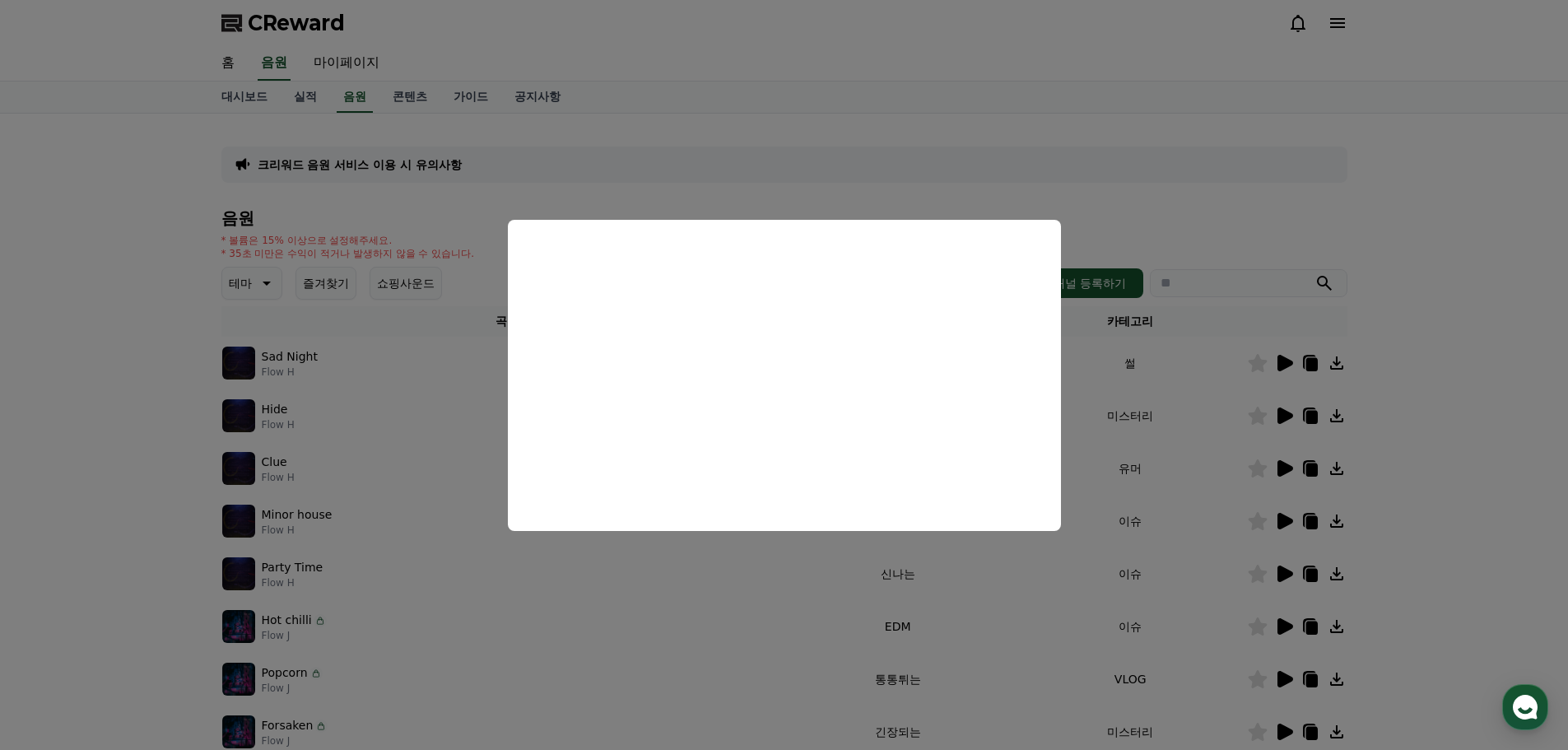
click at [1470, 277] on button "close modal" at bounding box center [784, 375] width 1568 height 750
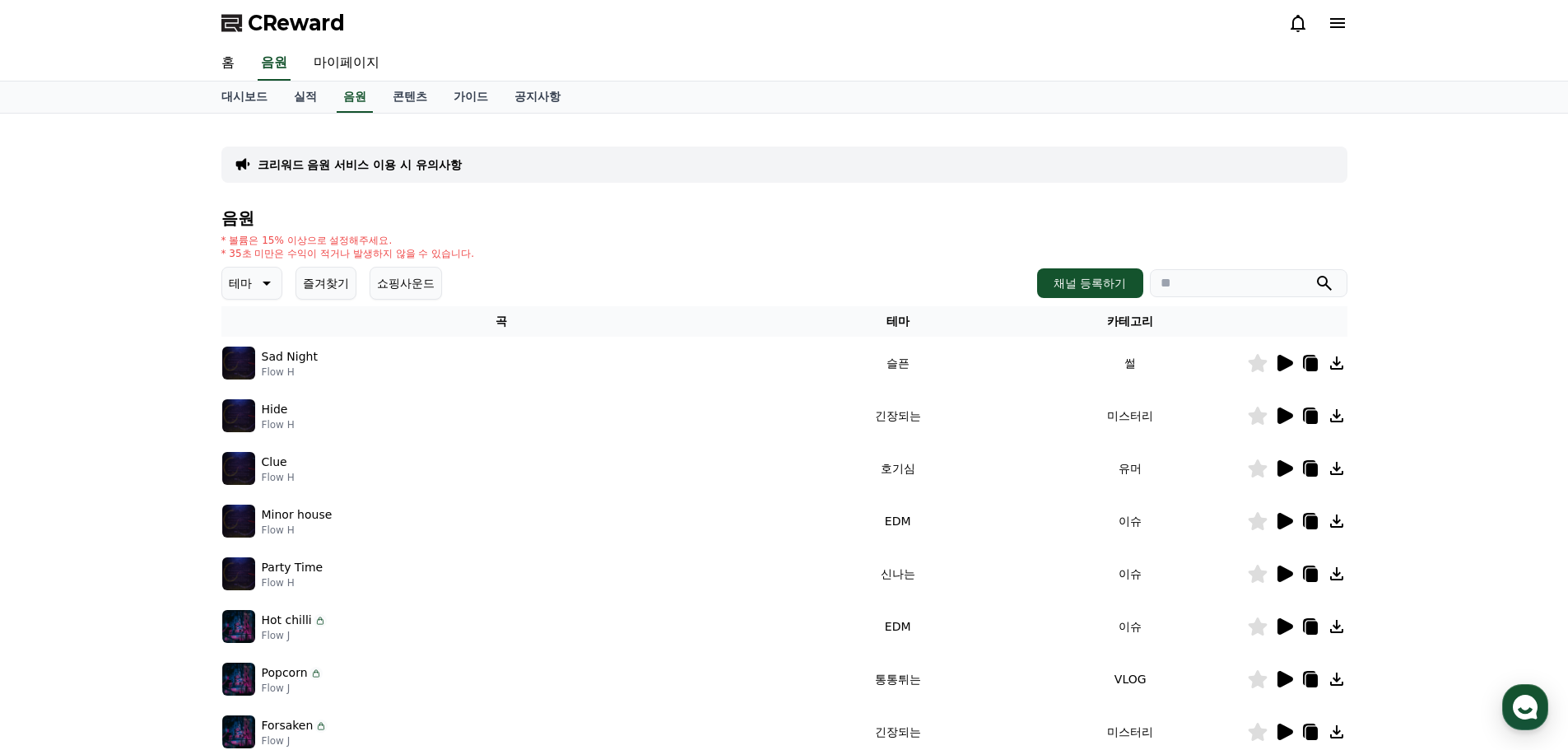
click at [1282, 415] on icon at bounding box center [1285, 416] width 16 height 17
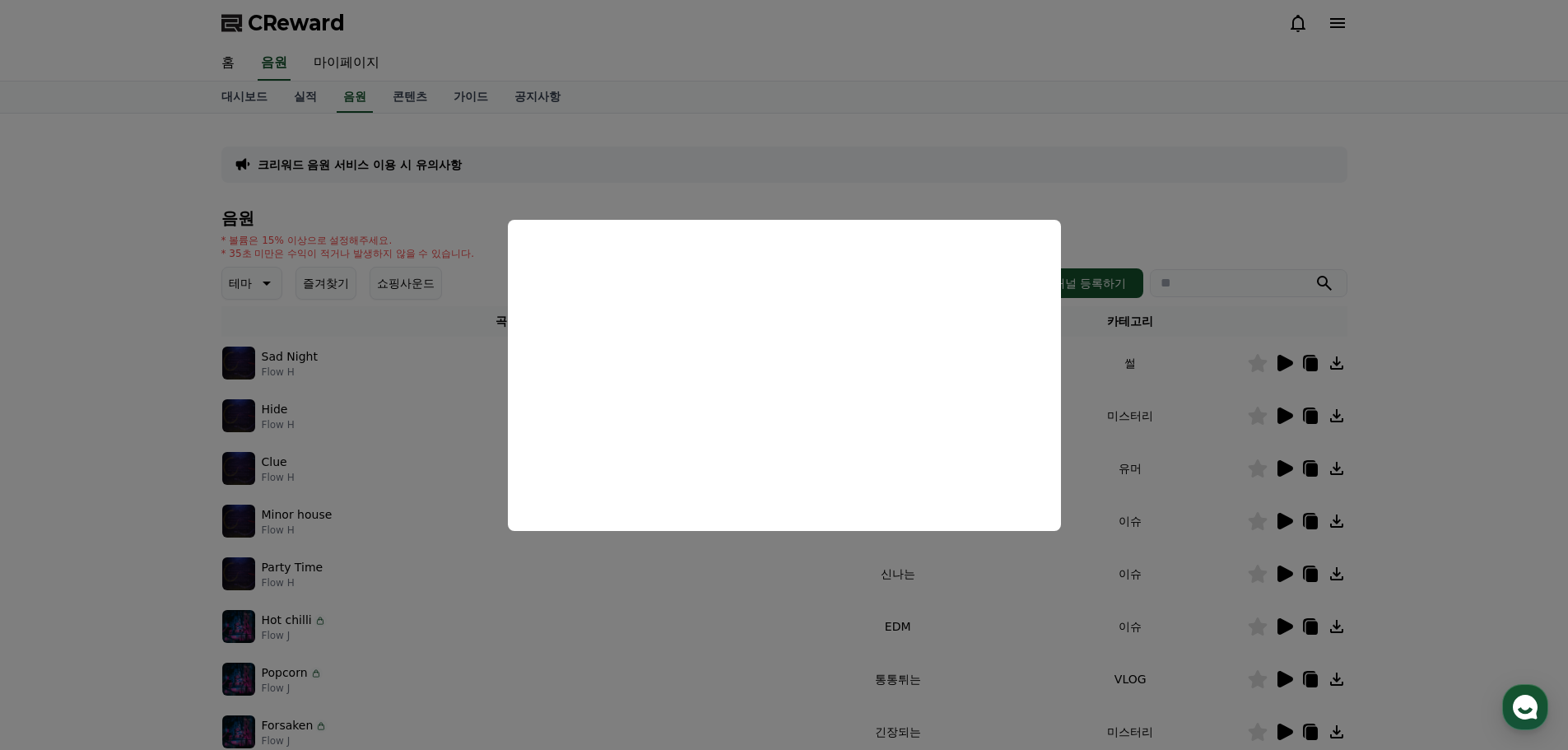
click at [1541, 324] on button "close modal" at bounding box center [784, 375] width 1568 height 750
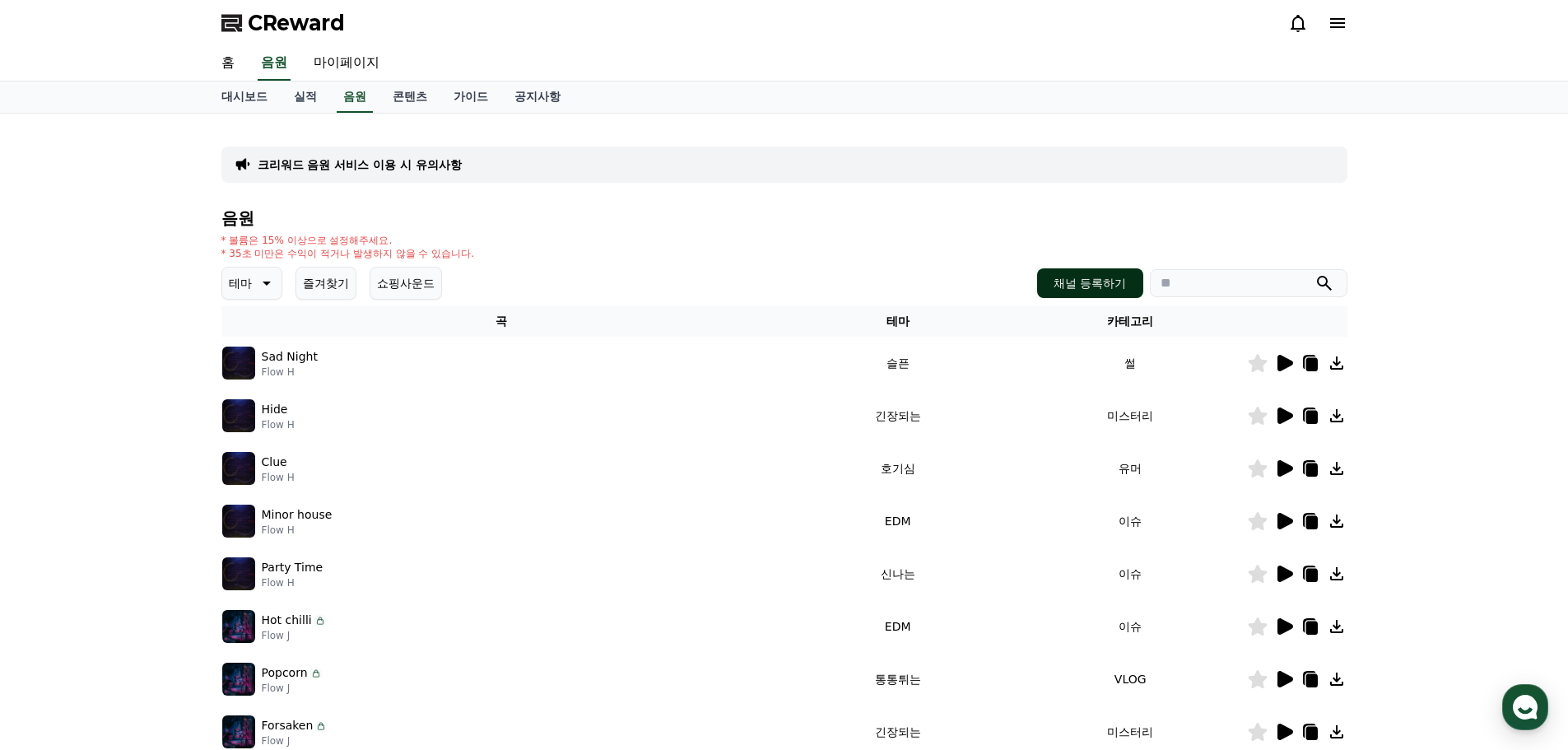
click at [1098, 283] on button "채널 등록하기" at bounding box center [1089, 283] width 105 height 30
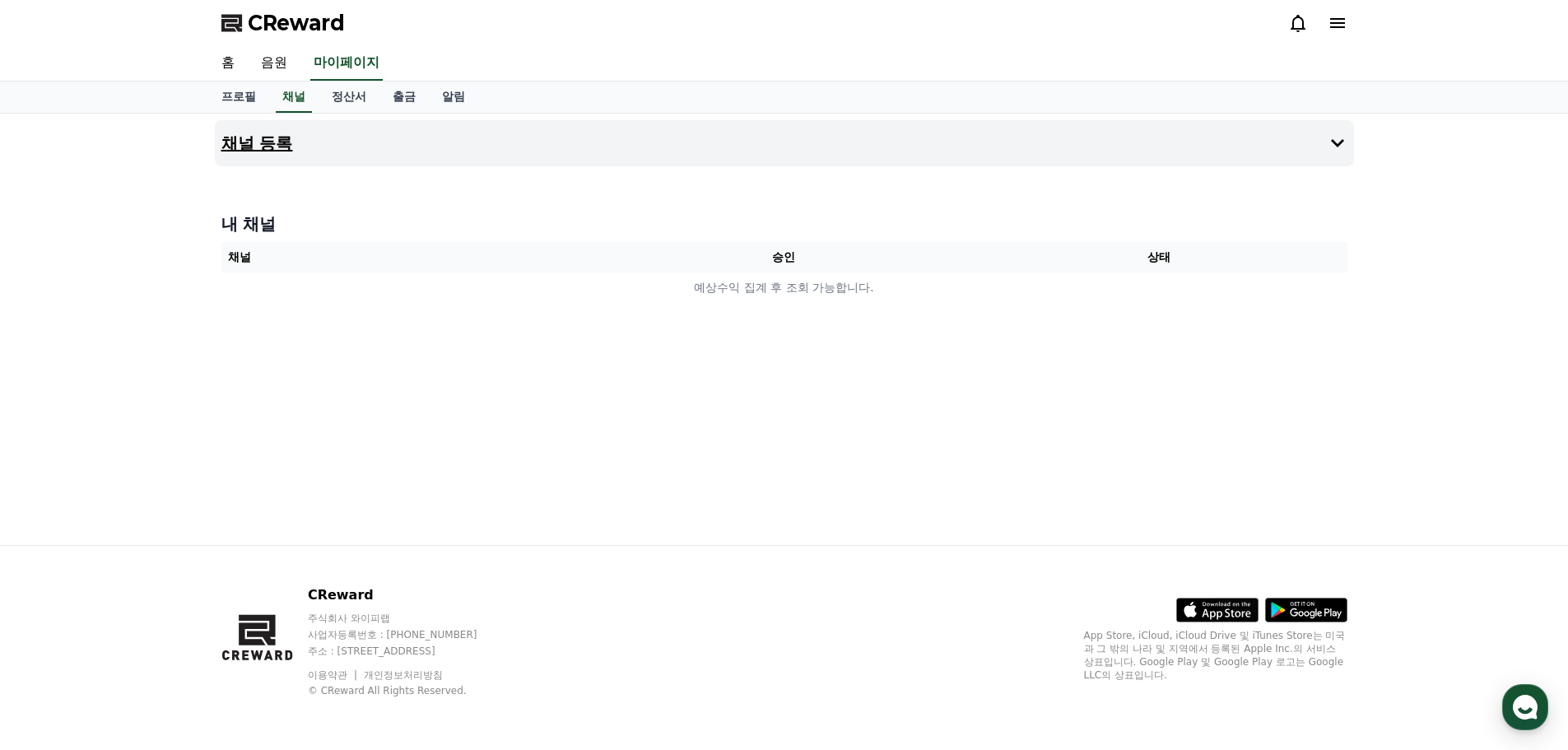
click at [1331, 152] on icon at bounding box center [1337, 143] width 20 height 20
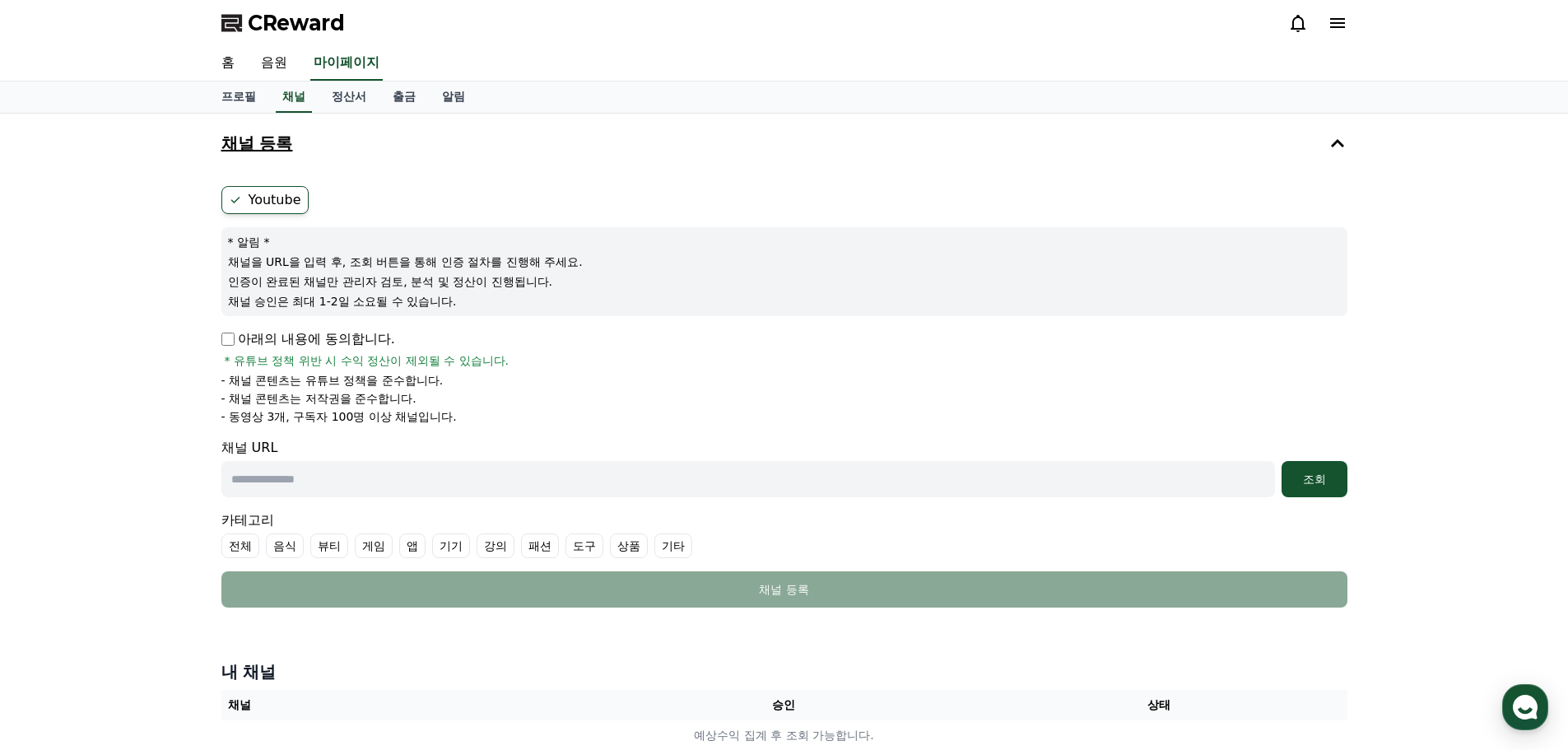
click at [451, 476] on input "text" at bounding box center [748, 479] width 1053 height 37
paste input "**********"
type input "**********"
click at [1310, 483] on div "조회" at bounding box center [1315, 479] width 53 height 17
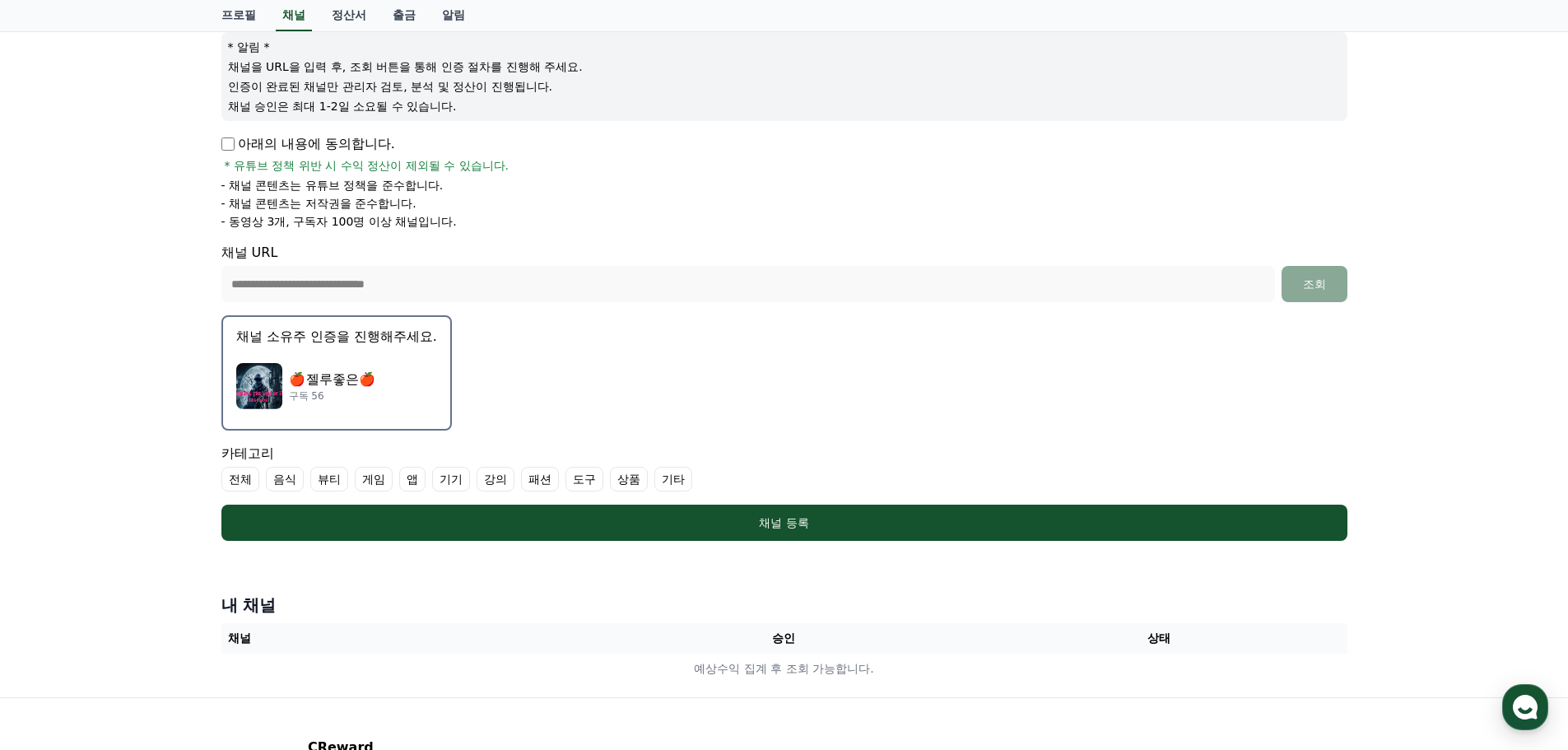
scroll to position [183, 0]
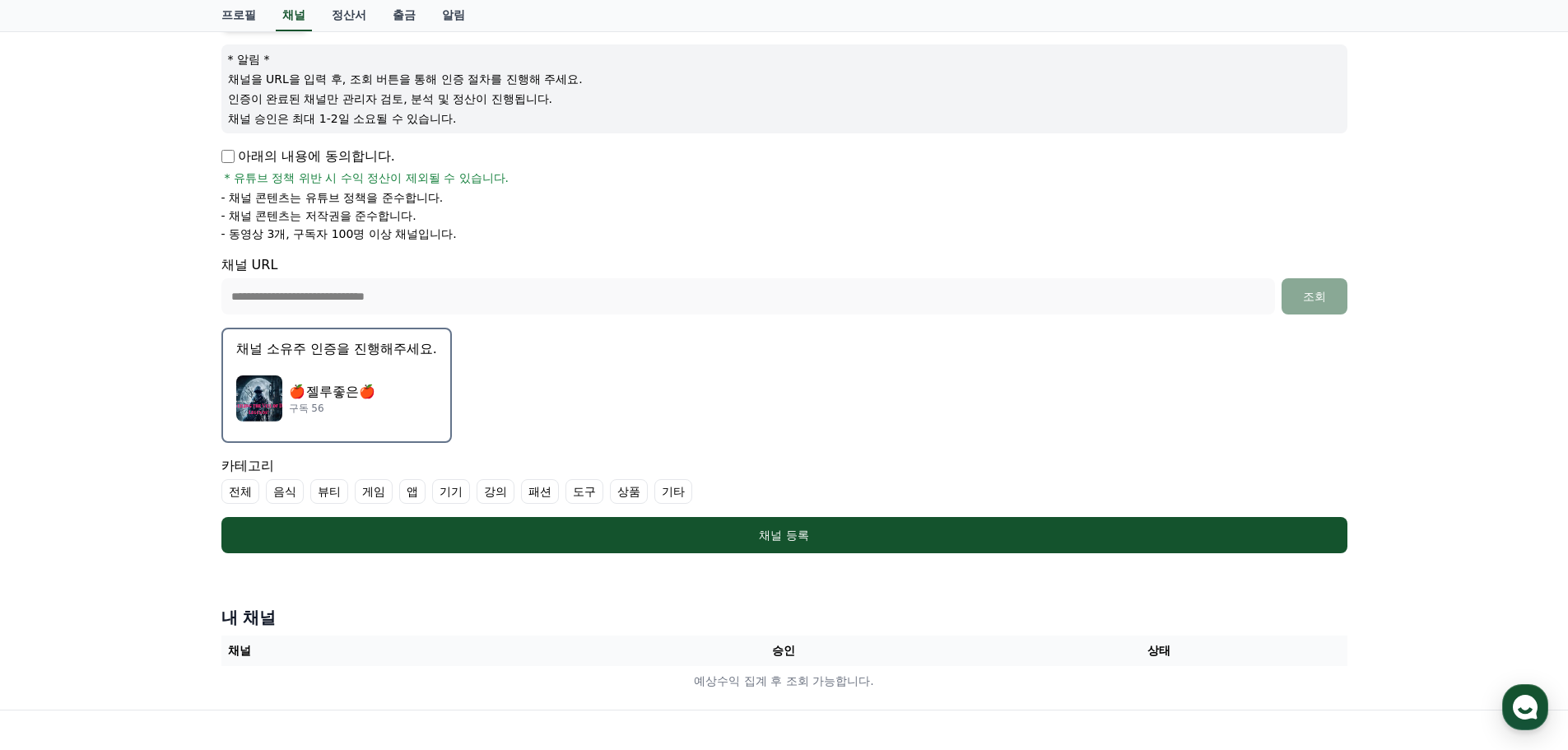
click at [652, 358] on form "**********" at bounding box center [784, 279] width 1126 height 551
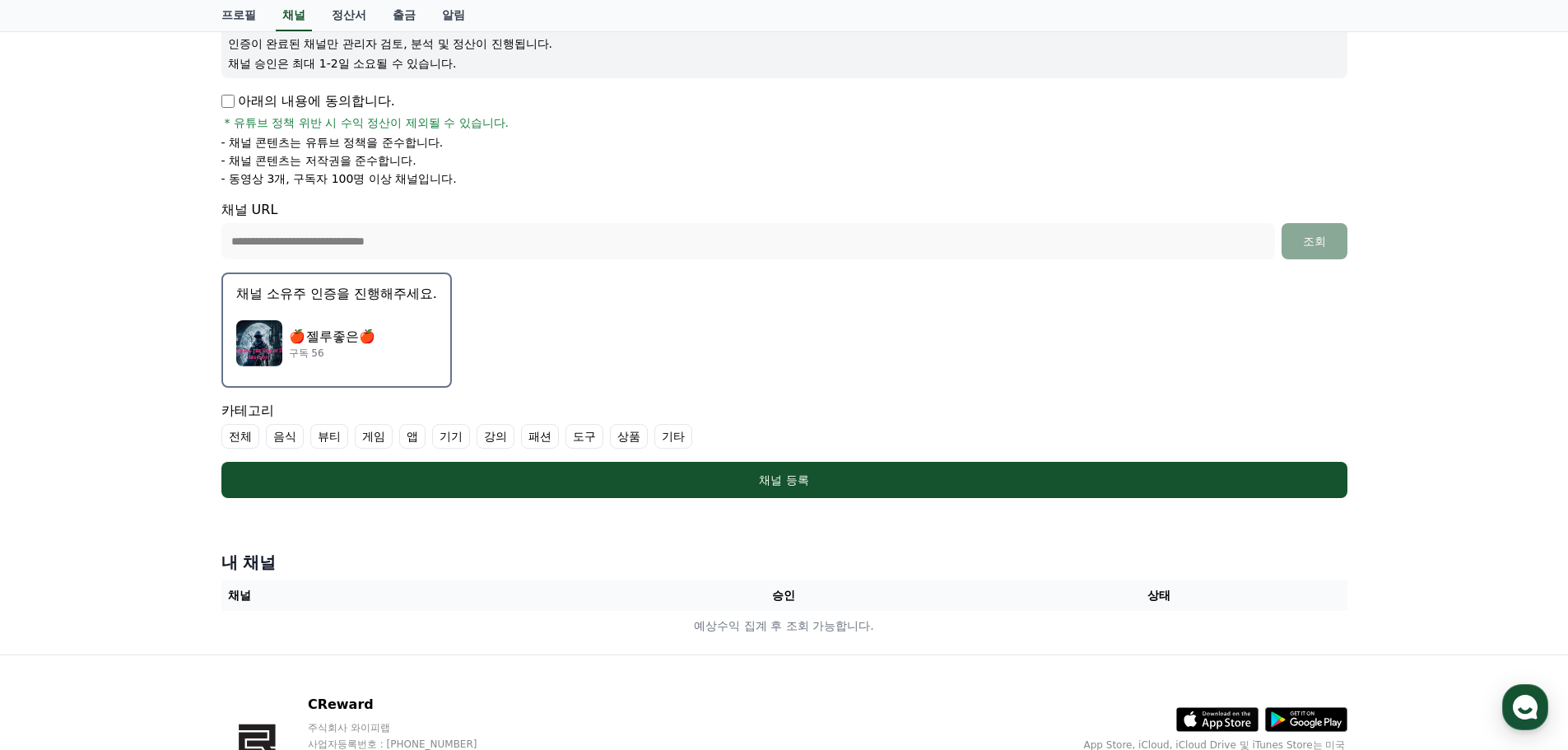
scroll to position [247, 0]
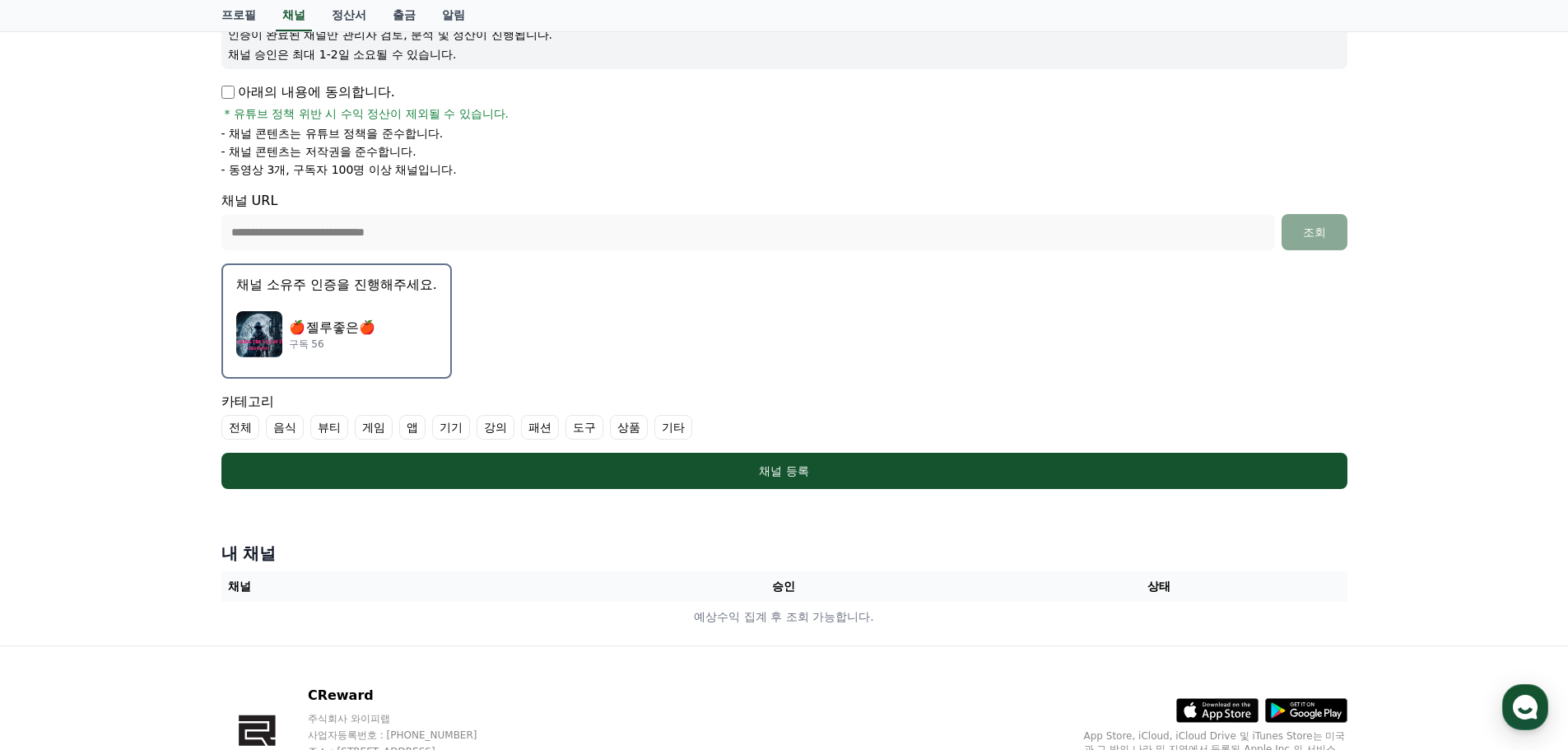
drag, startPoint x: 528, startPoint y: 314, endPoint x: 439, endPoint y: 311, distance: 89.1
click at [527, 314] on form "**********" at bounding box center [784, 214] width 1126 height 551
drag, startPoint x: 429, startPoint y: 305, endPoint x: 448, endPoint y: 267, distance: 42.5
click at [429, 303] on div "🍎 젤루좋은🍎 구독 56" at bounding box center [336, 334] width 201 height 66
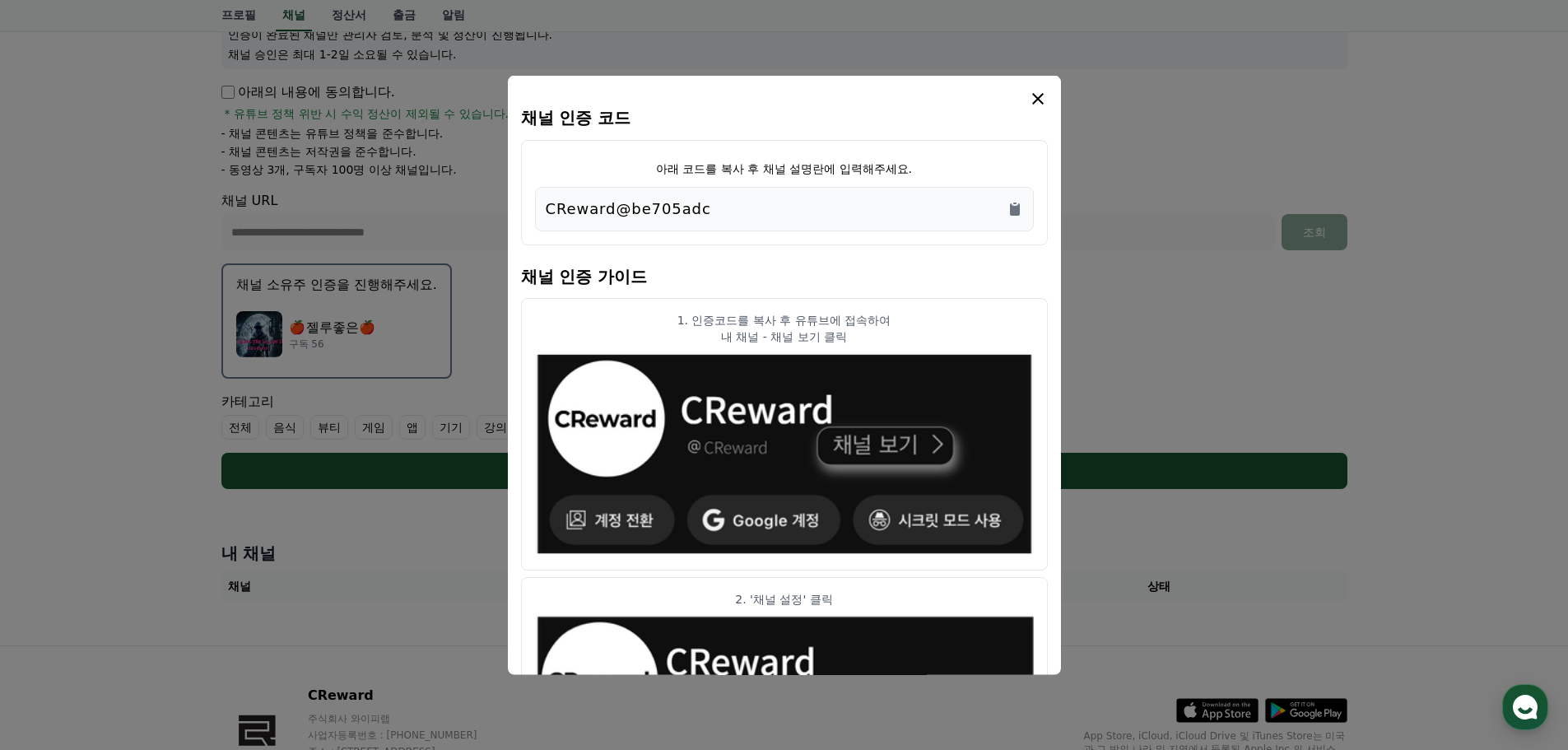
click at [466, 239] on button "close modal" at bounding box center [784, 375] width 1568 height 750
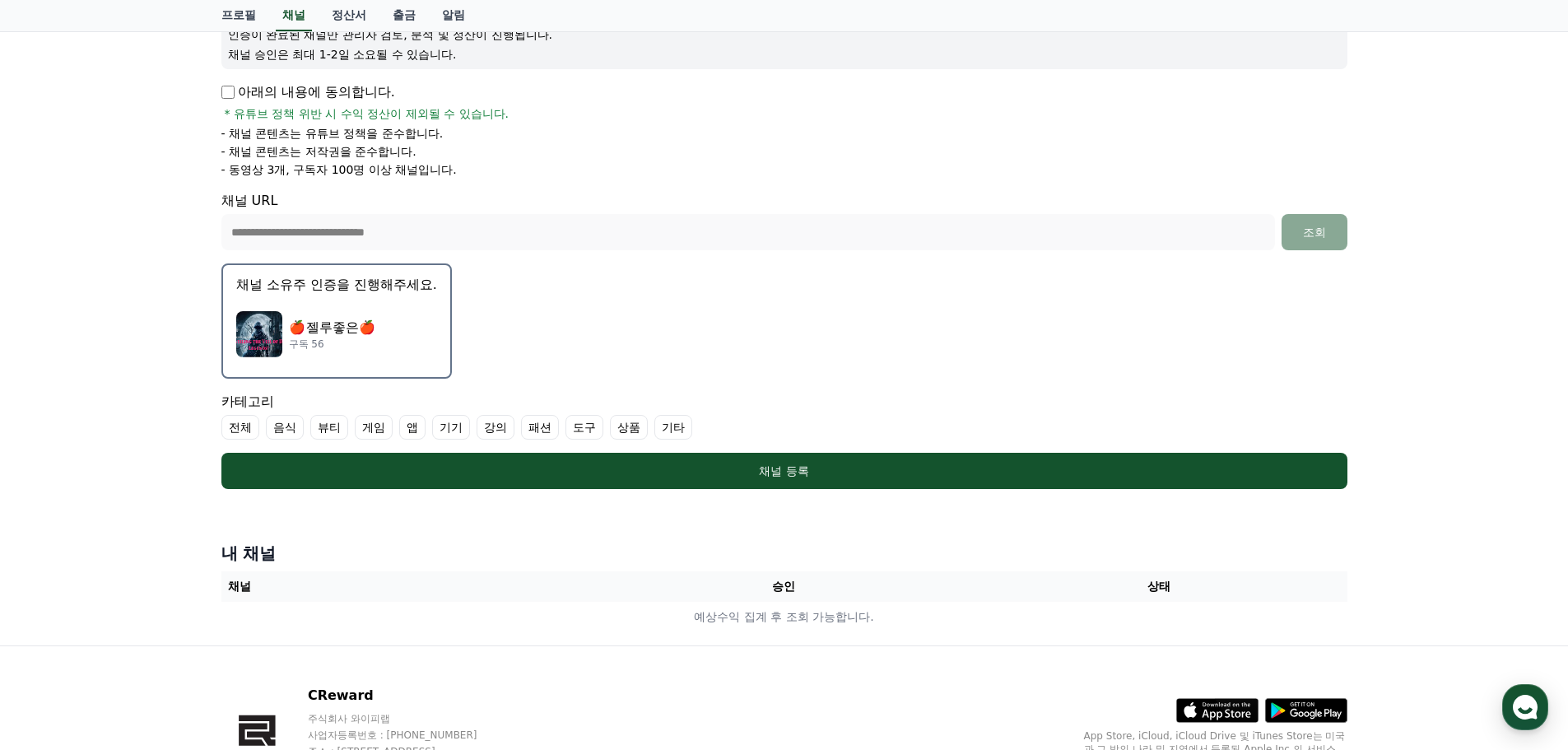
click at [420, 300] on button "채널 소유주 인증을 진행해주세요. 🍎 젤루좋은🍎 구독 56" at bounding box center [336, 321] width 231 height 115
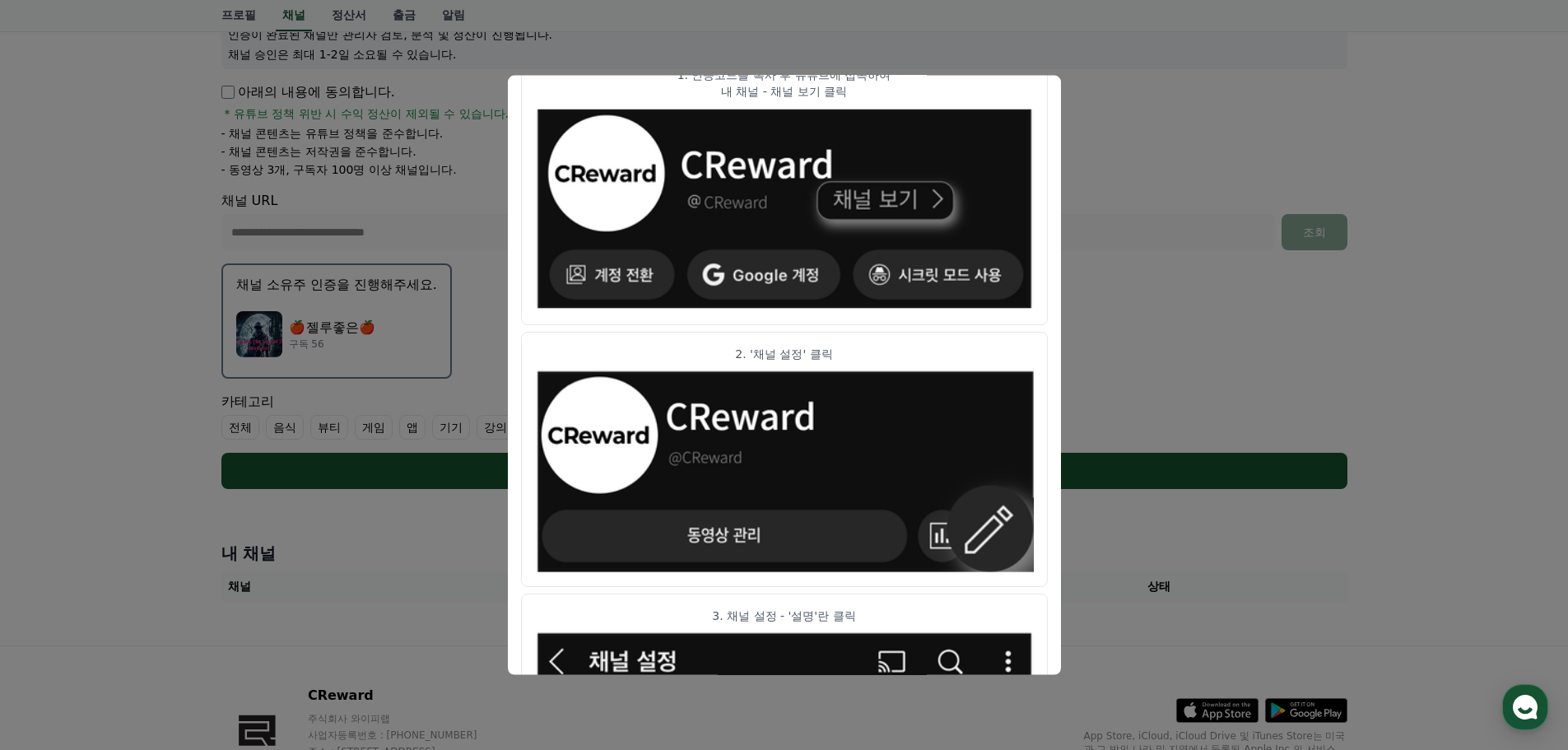
scroll to position [0, 0]
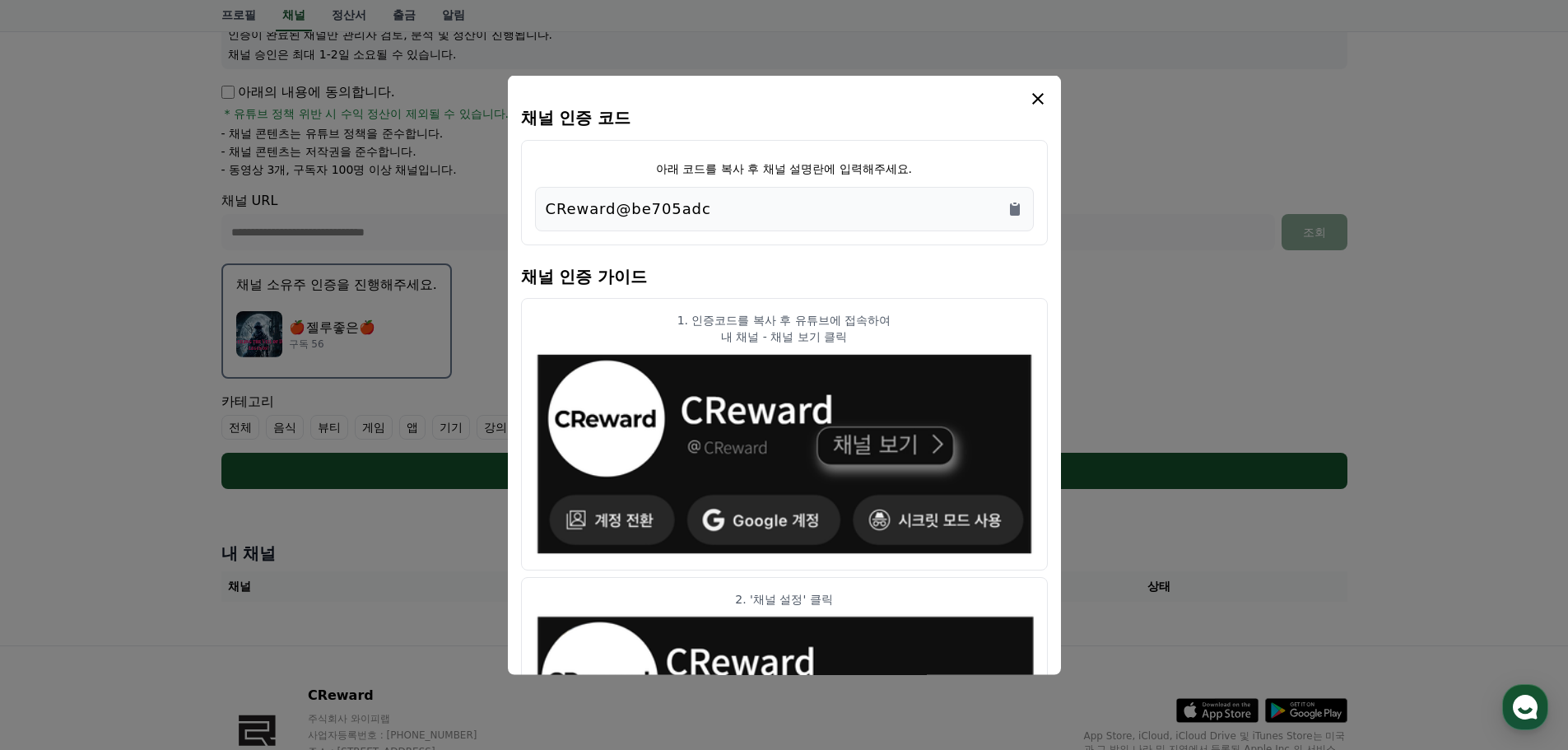
click at [1040, 98] on icon "modal" at bounding box center [1038, 98] width 20 height 20
click at [1011, 211] on icon "Copy to clipboard" at bounding box center [1014, 209] width 10 height 12
click at [1035, 98] on icon "modal" at bounding box center [1038, 98] width 20 height 20
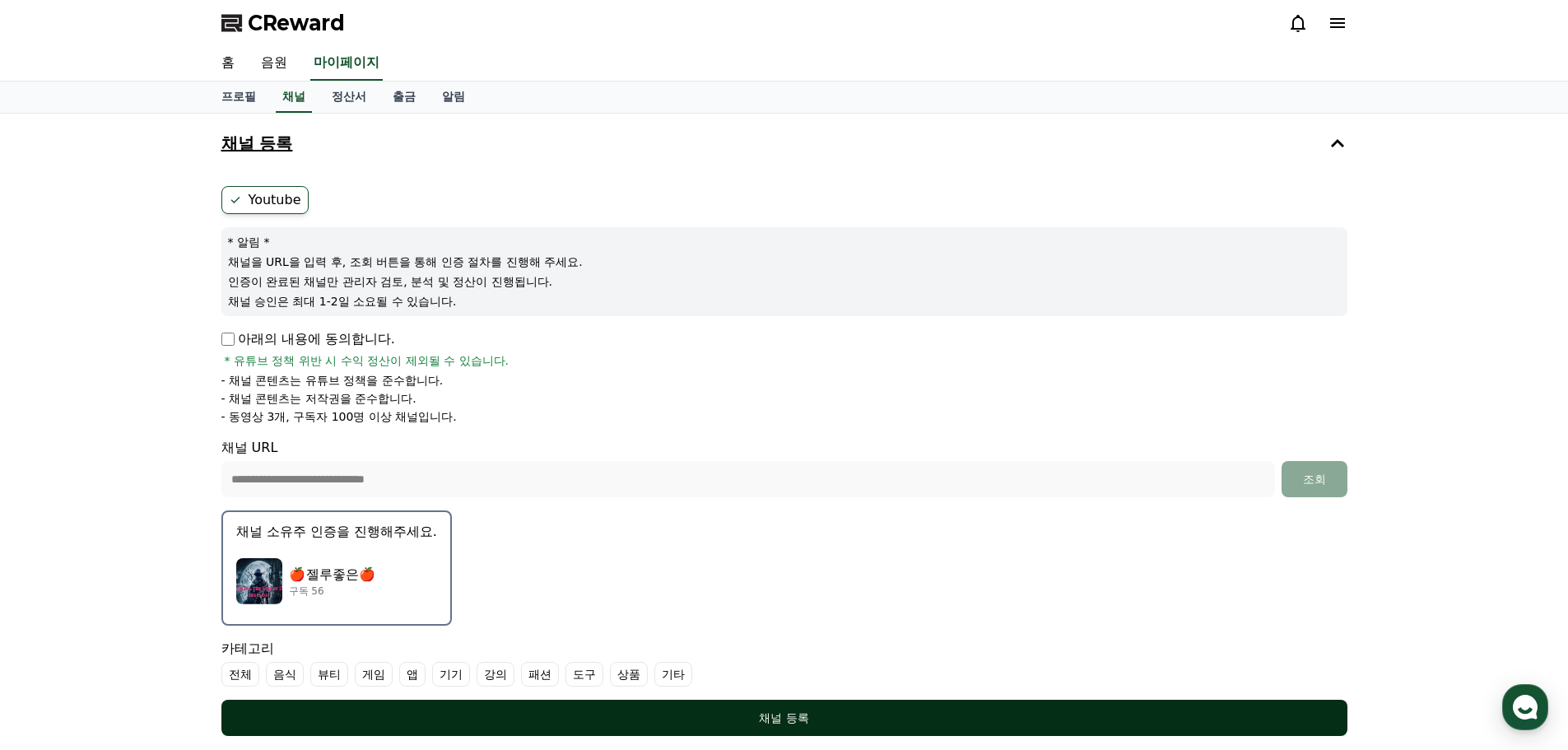
click at [787, 721] on div "채널 등록" at bounding box center [784, 718] width 1060 height 17
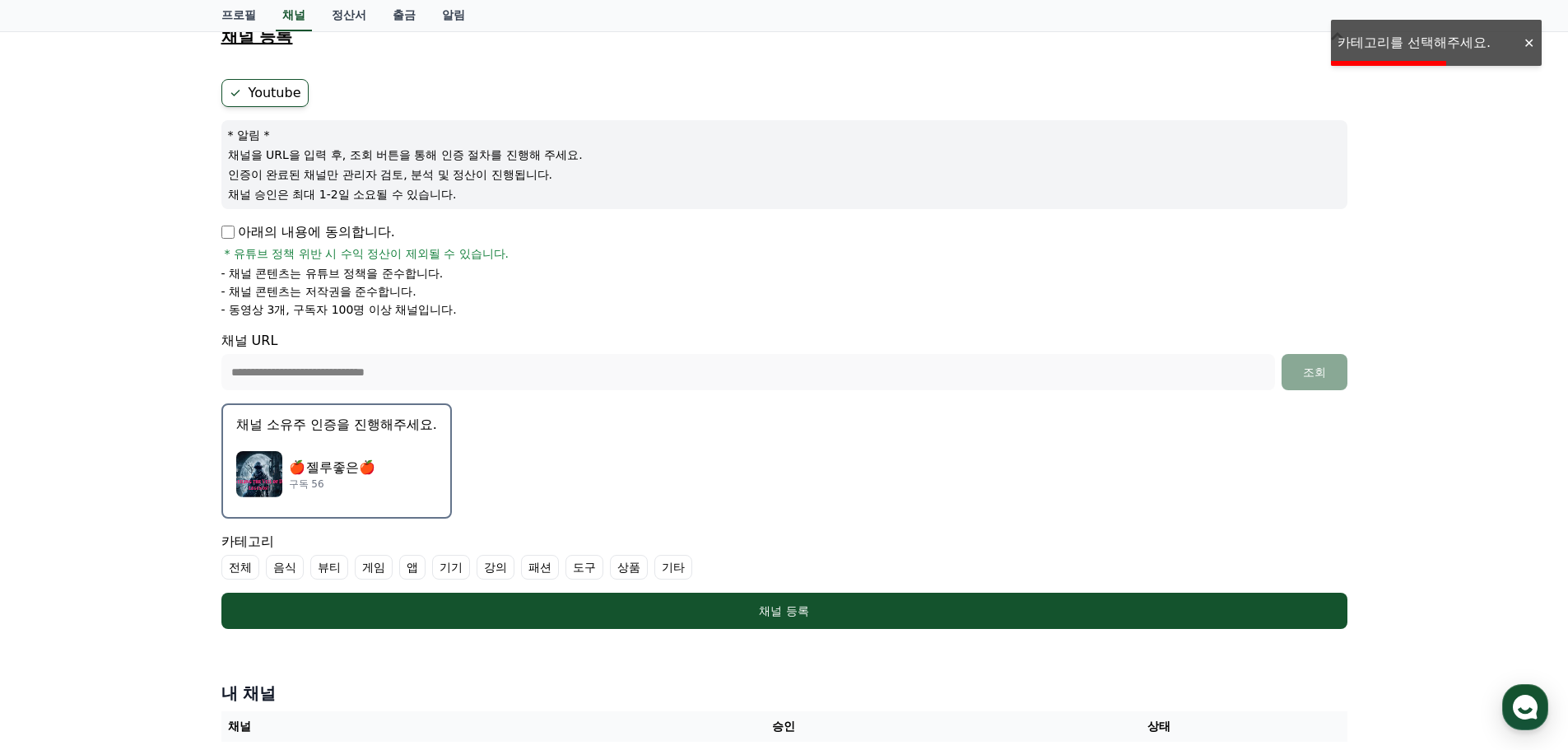
scroll to position [247, 0]
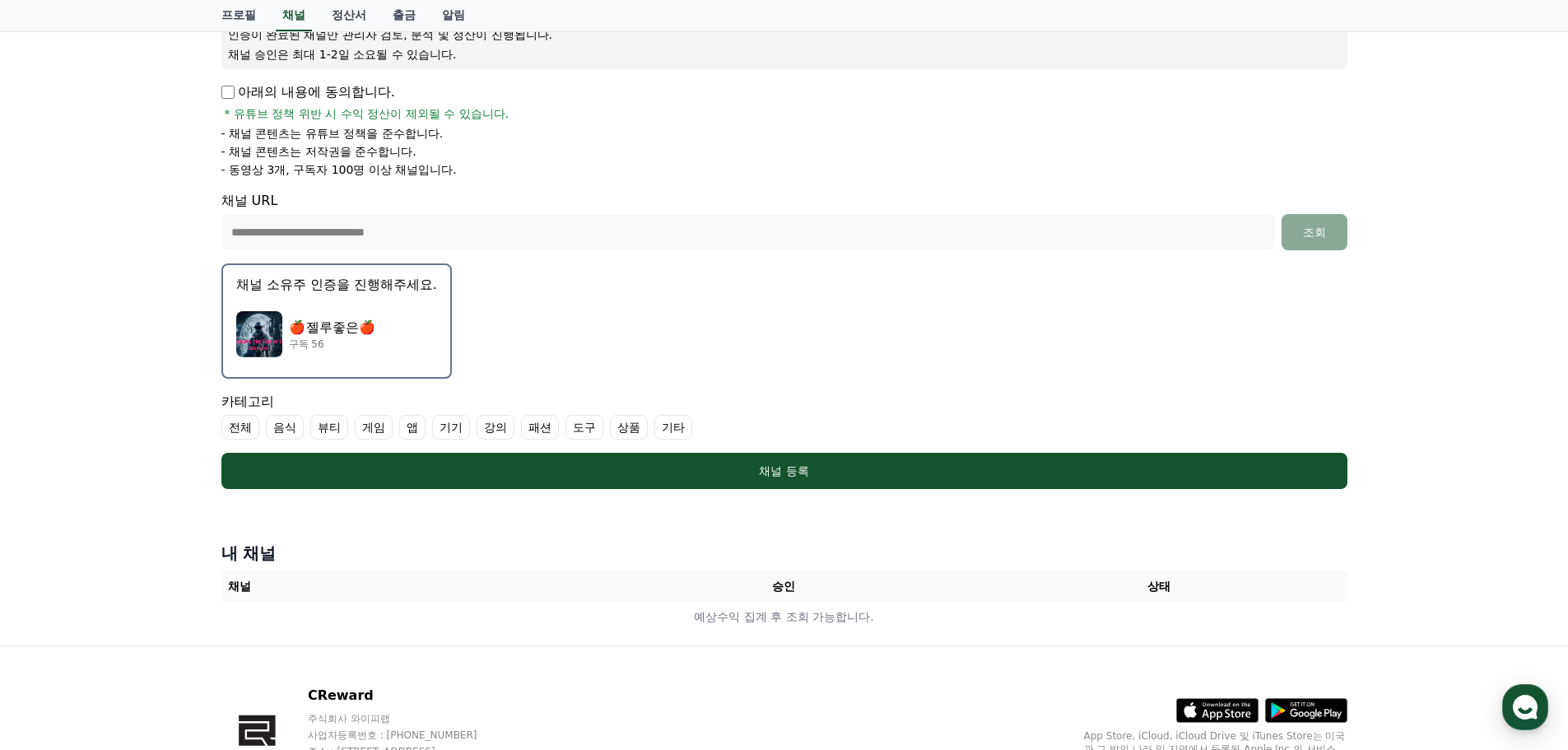
click at [239, 429] on label "전체" at bounding box center [239, 427] width 37 height 24
click at [643, 430] on label "상품" at bounding box center [648, 427] width 37 height 24
click at [609, 431] on label "도구" at bounding box center [603, 427] width 37 height 24
click at [552, 429] on label "패션" at bounding box center [559, 427] width 37 height 24
click at [514, 433] on label "강의" at bounding box center [515, 427] width 37 height 24
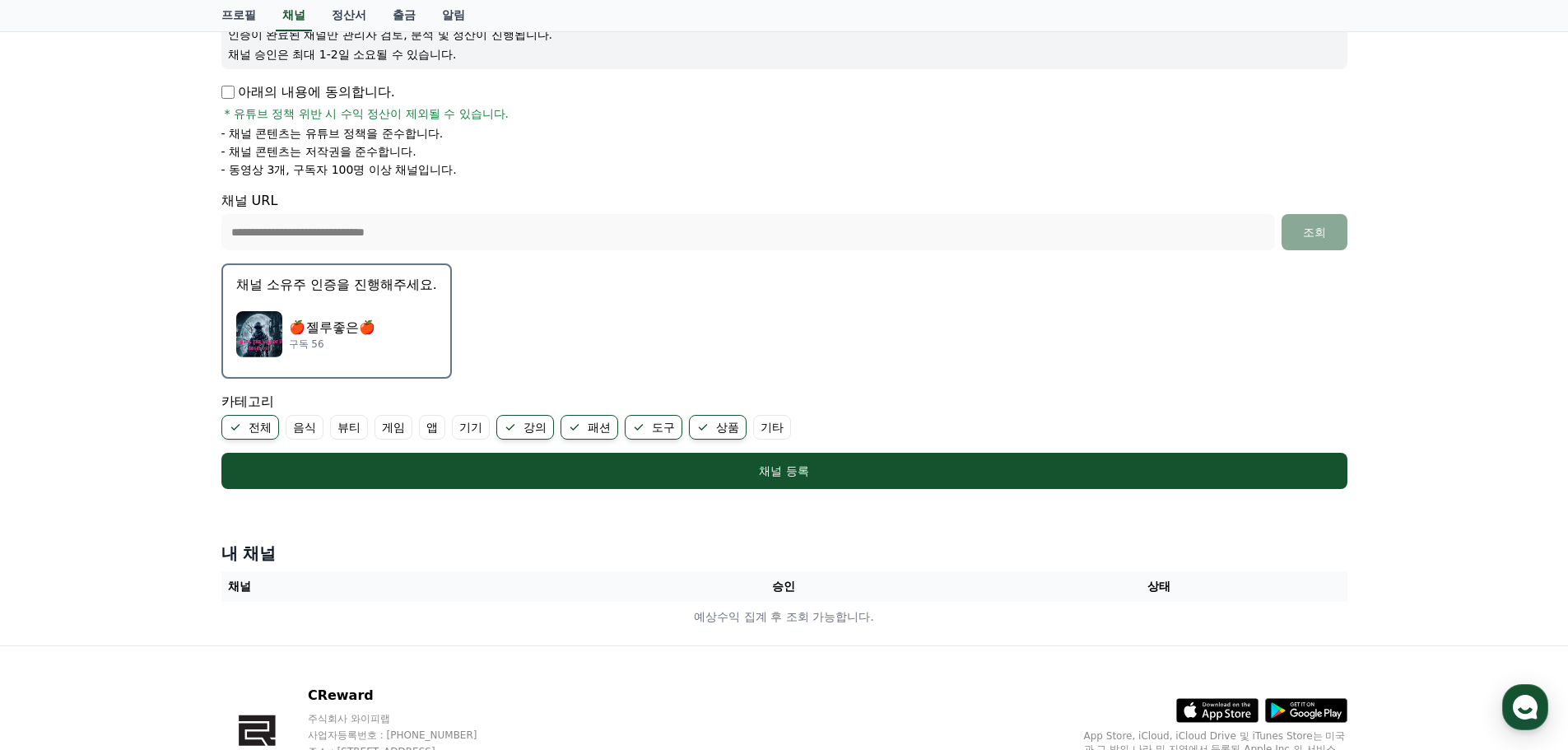
click at [518, 429] on label "강의" at bounding box center [525, 427] width 57 height 24
click at [760, 424] on label "기타" at bounding box center [751, 427] width 37 height 24
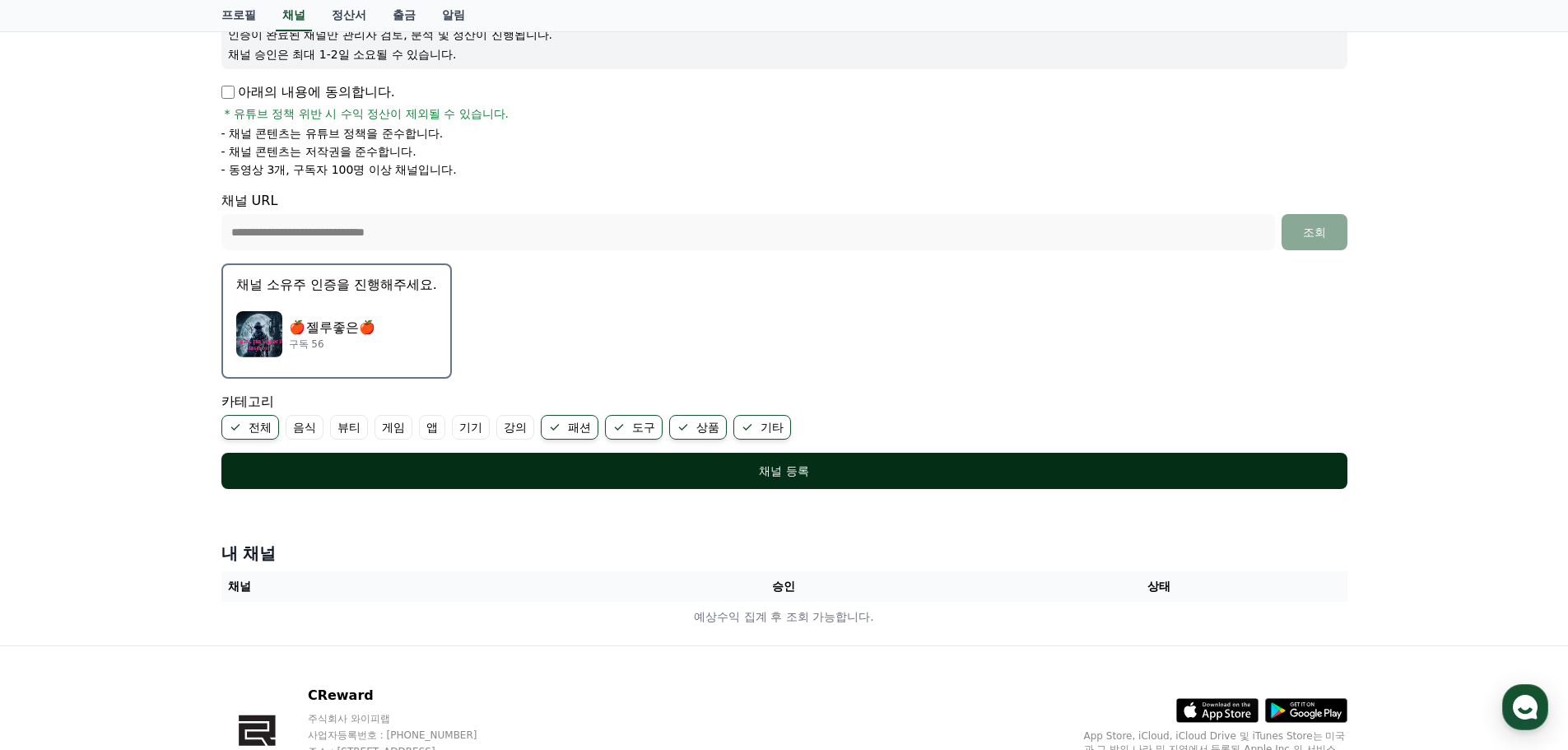
click at [788, 471] on div "채널 등록" at bounding box center [784, 470] width 1060 height 17
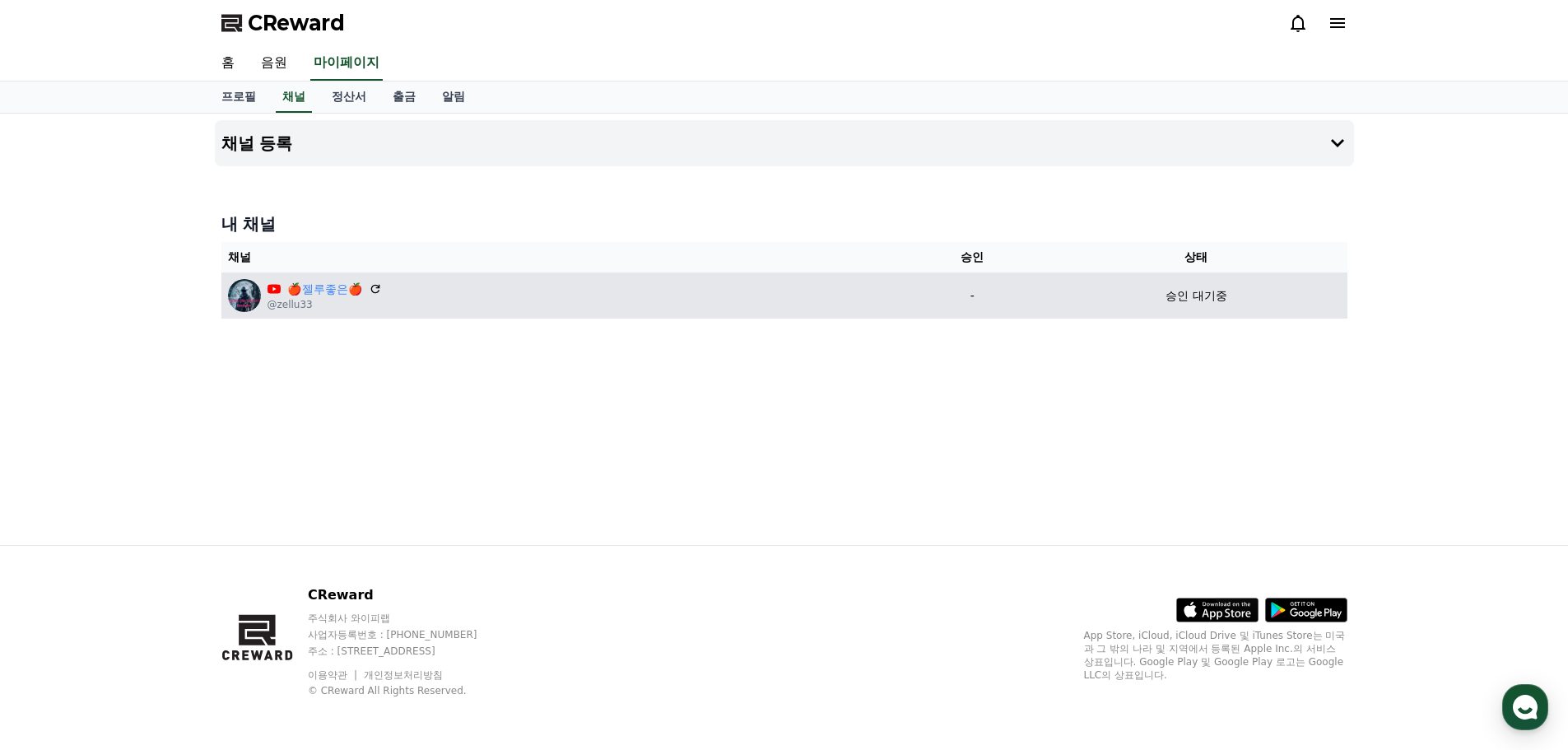
click at [247, 298] on img at bounding box center [245, 295] width 33 height 33
click at [286, 298] on p "@zellu33" at bounding box center [324, 304] width 114 height 13
